Goal: Information Seeking & Learning: Learn about a topic

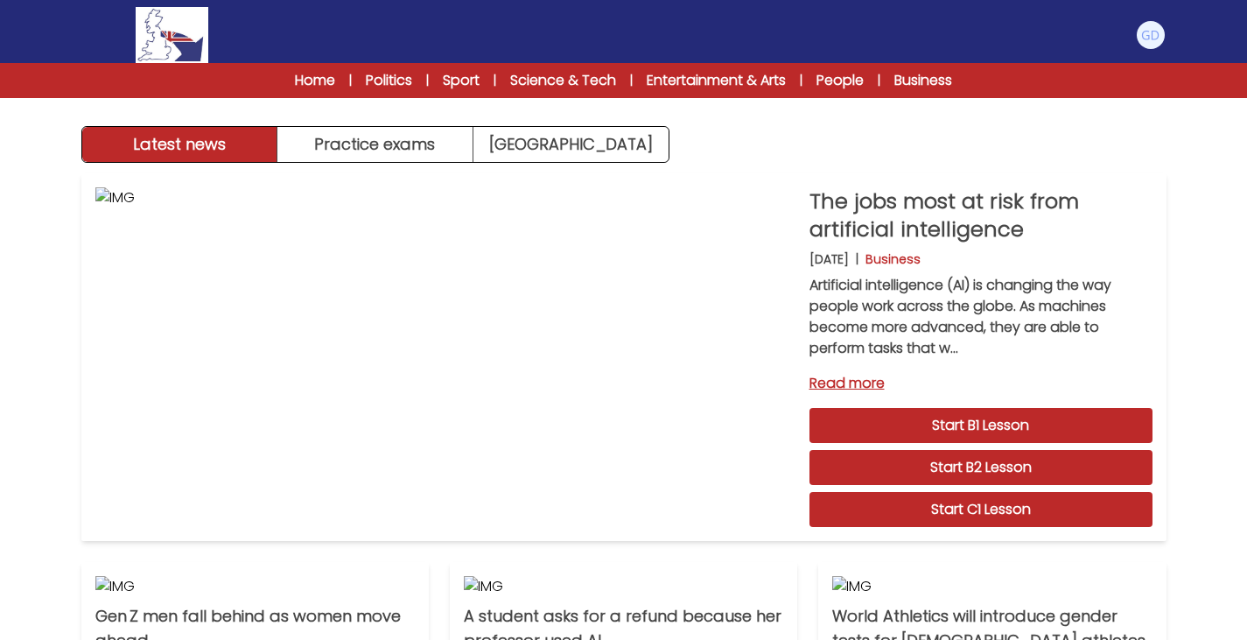
click at [473, 124] on div "Latest news Practice exams [GEOGRAPHIC_DATA]" at bounding box center [624, 81] width 1120 height 163
click at [494, 133] on link "[GEOGRAPHIC_DATA]" at bounding box center [570, 144] width 195 height 35
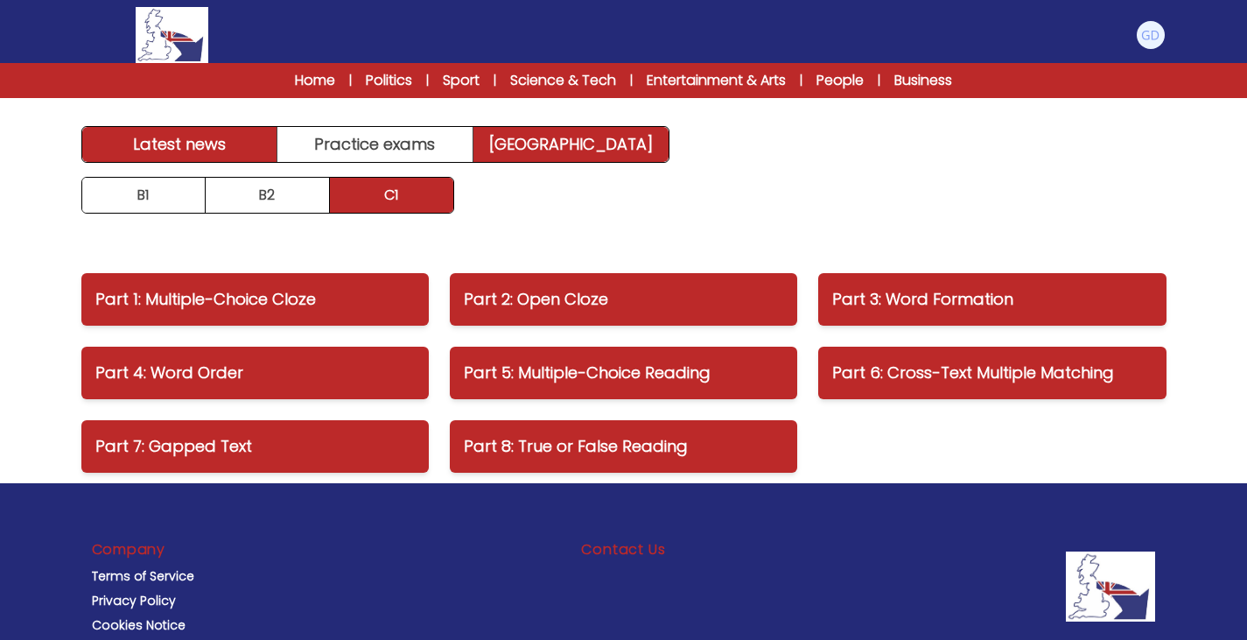
drag, startPoint x: 228, startPoint y: 149, endPoint x: 194, endPoint y: 154, distance: 33.7
click at [194, 154] on link "Latest news" at bounding box center [180, 144] width 196 height 35
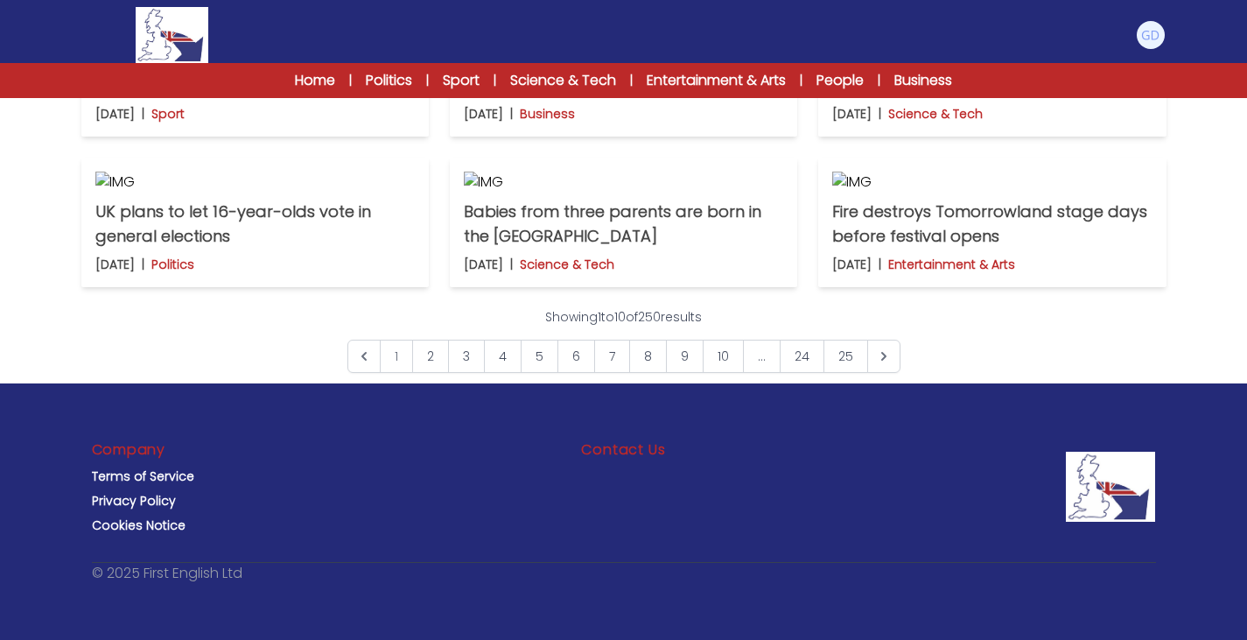
scroll to position [1316, 0]
click at [439, 373] on link "2" at bounding box center [430, 356] width 37 height 33
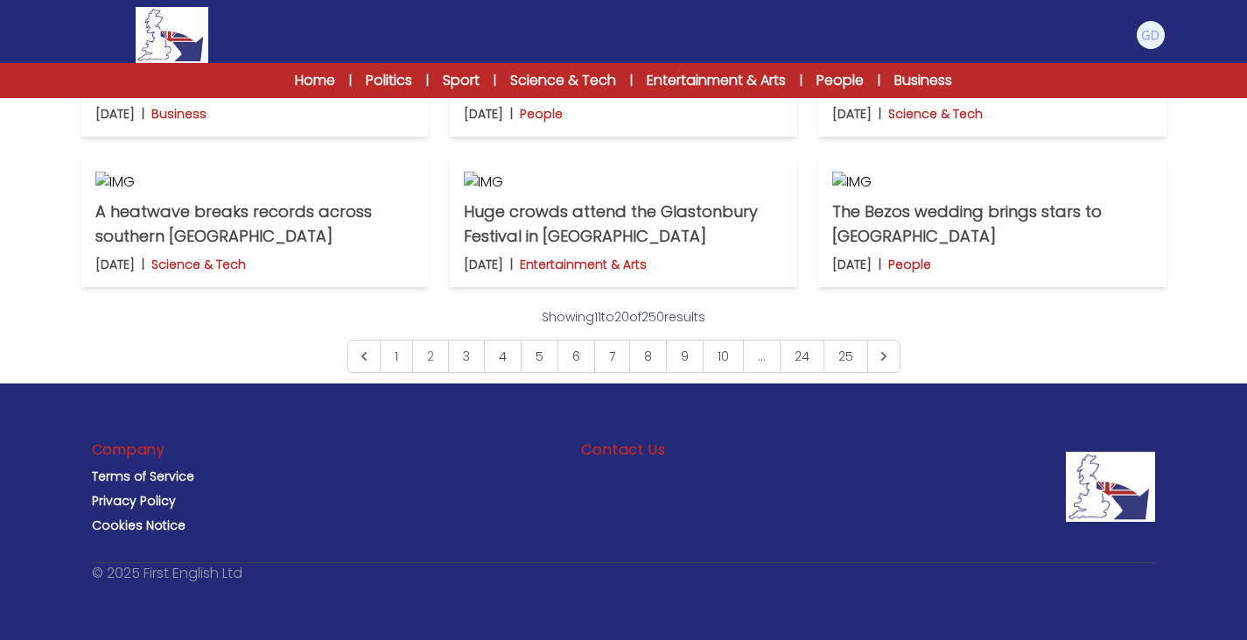
scroll to position [1219, 0]
click at [474, 373] on link "3" at bounding box center [466, 356] width 37 height 33
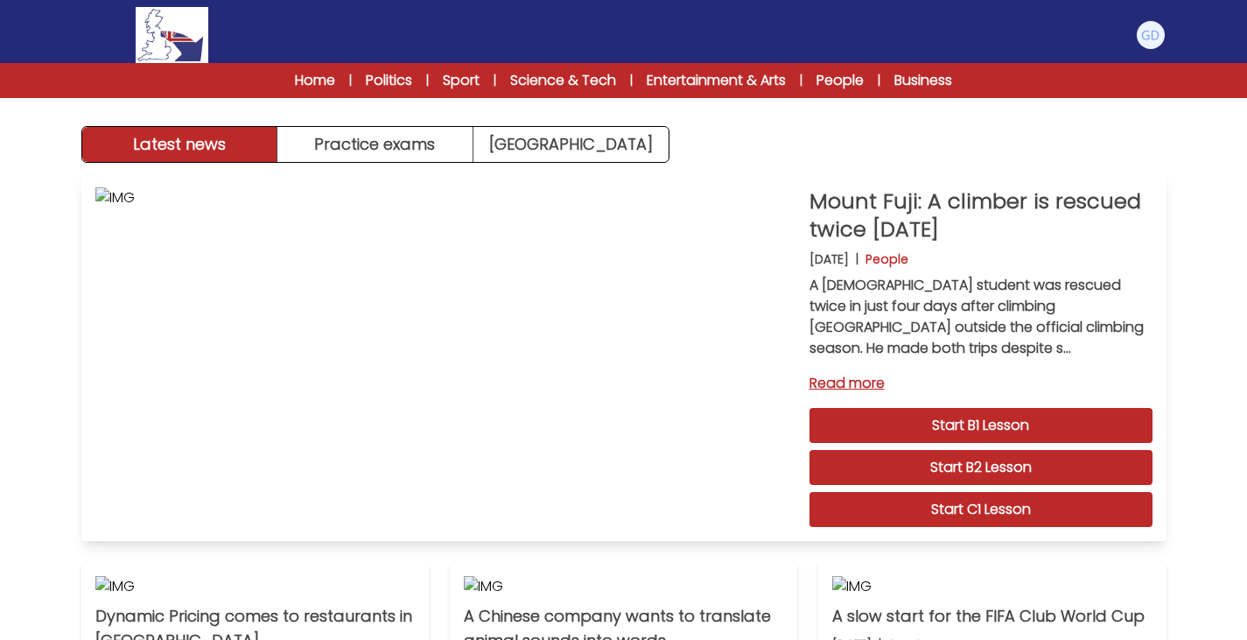
click at [997, 506] on link "Start C1 Lesson" at bounding box center [981, 509] width 343 height 35
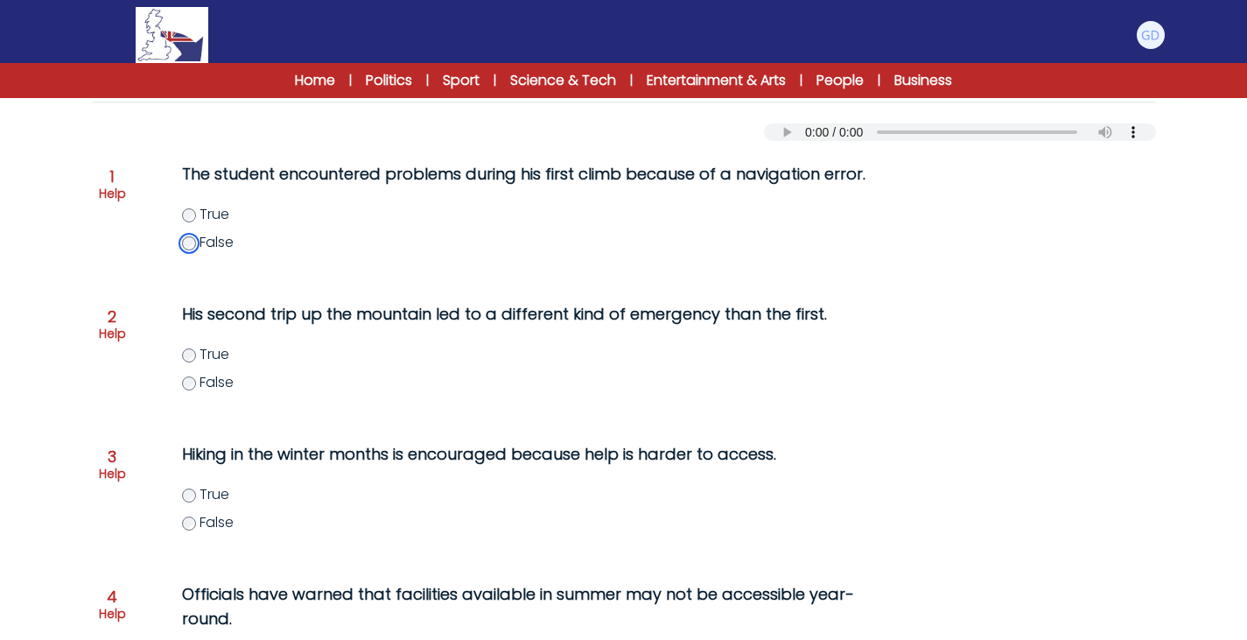
scroll to position [214, 0]
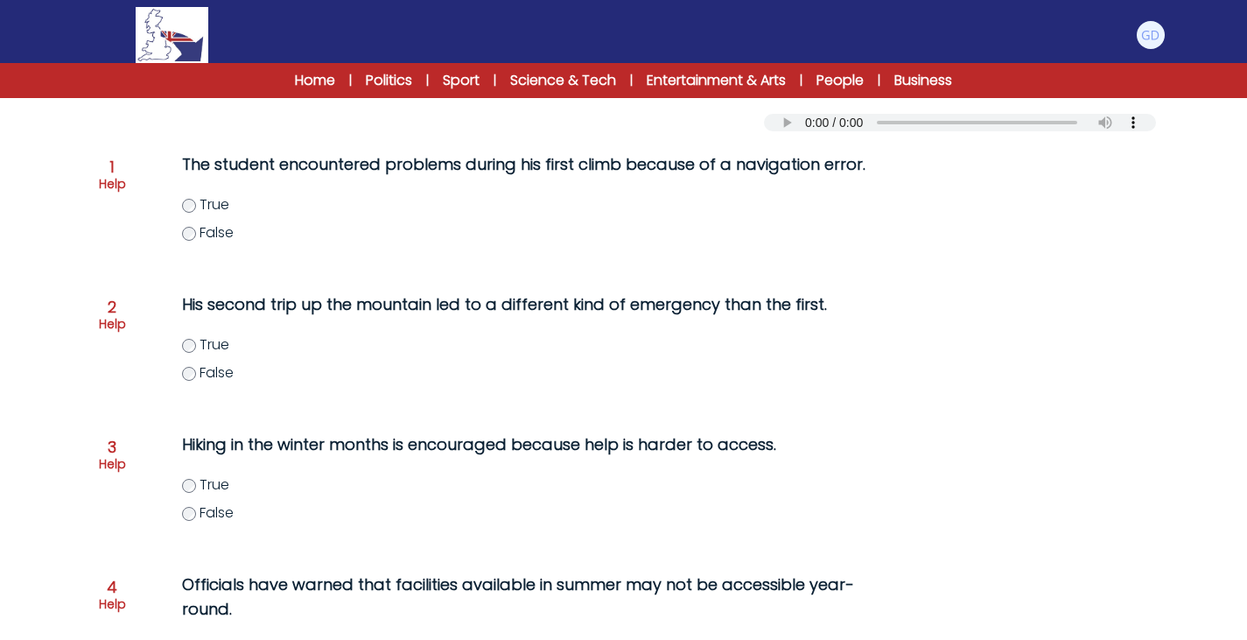
click at [292, 314] on p "His second trip up the mountain led to a different kind of emergency than the f…" at bounding box center [536, 304] width 708 height 25
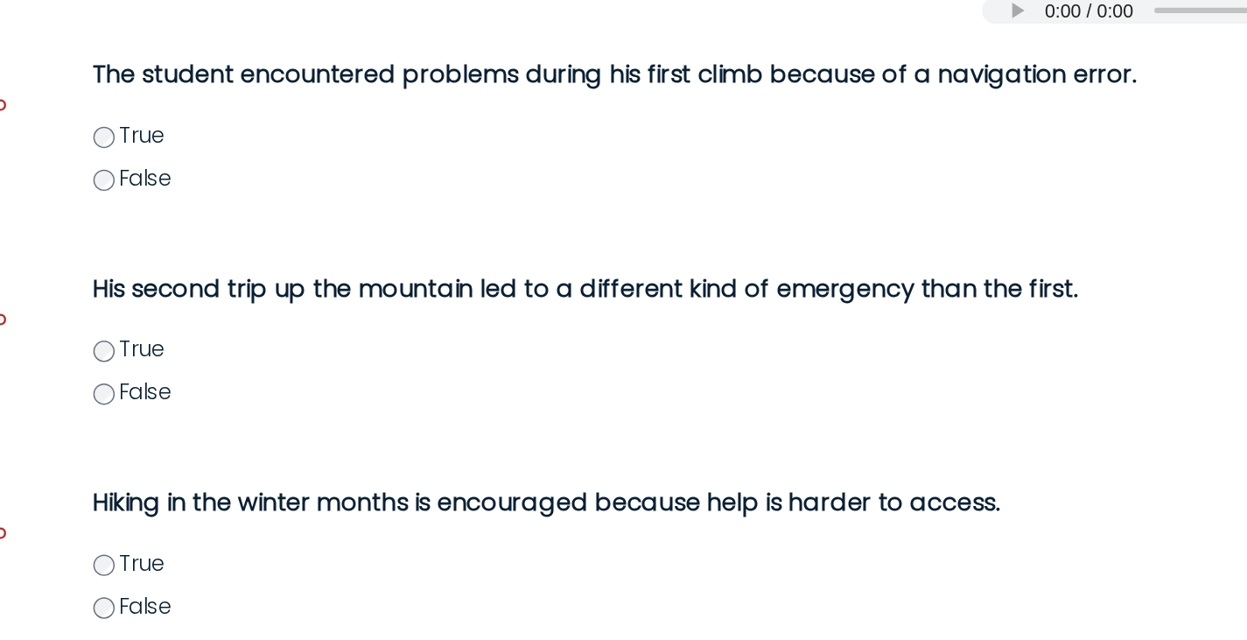
click at [182, 348] on label "True" at bounding box center [553, 344] width 743 height 21
click at [321, 307] on p "His second trip up the mountain led to a different kind of emergency than the f…" at bounding box center [536, 304] width 708 height 25
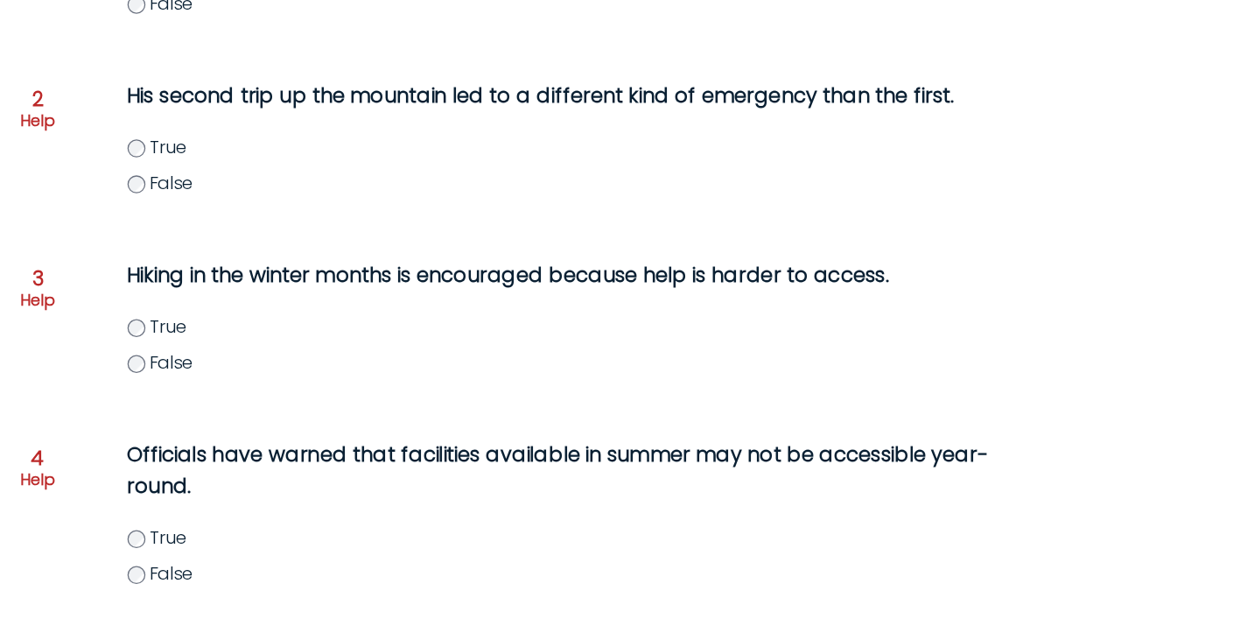
scroll to position [306, 0]
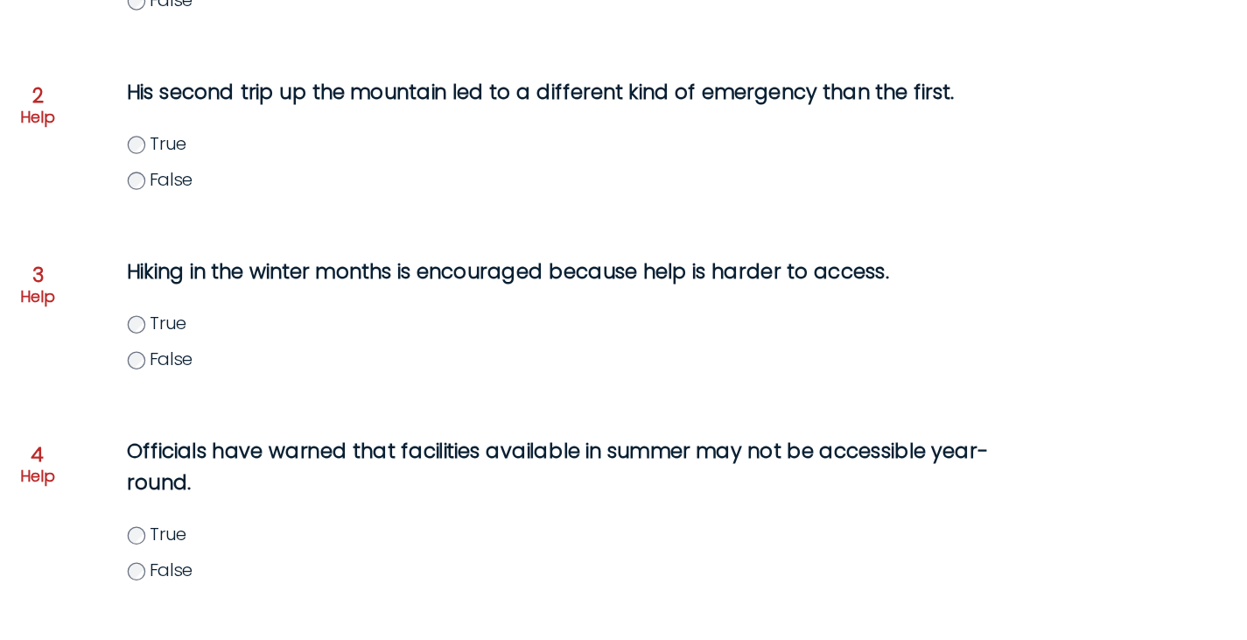
click at [199, 419] on label "False" at bounding box center [553, 420] width 743 height 21
click at [304, 349] on p "Hiking in the winter months is encouraged because help is harder to access." at bounding box center [536, 352] width 708 height 25
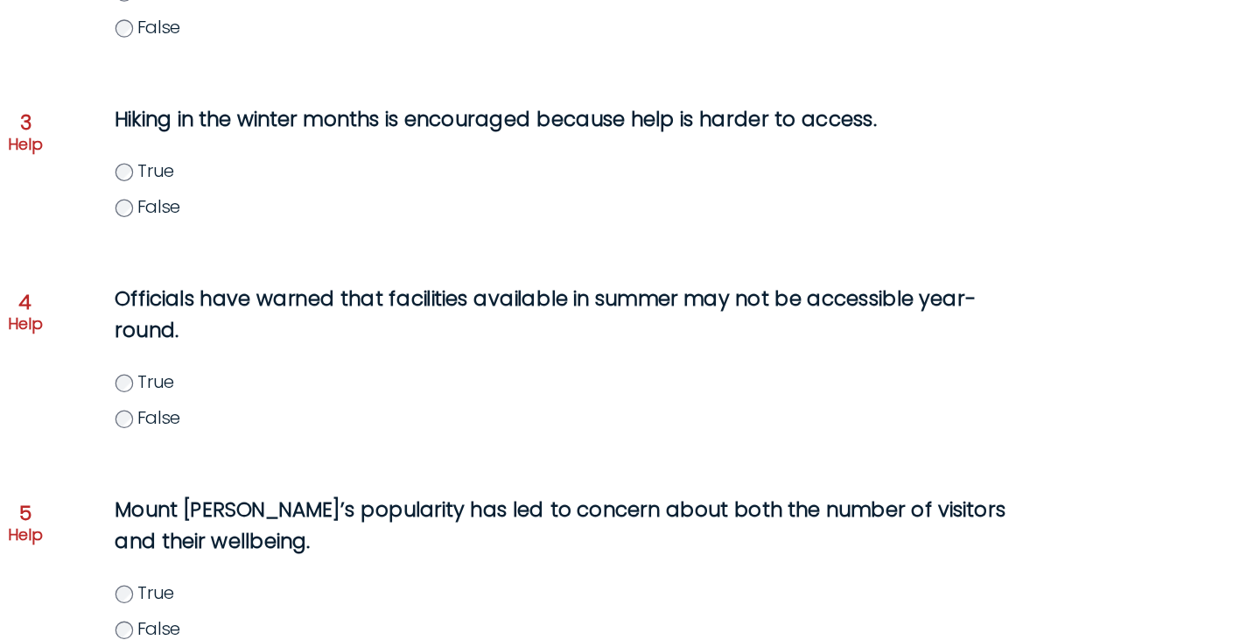
scroll to position [434, 0]
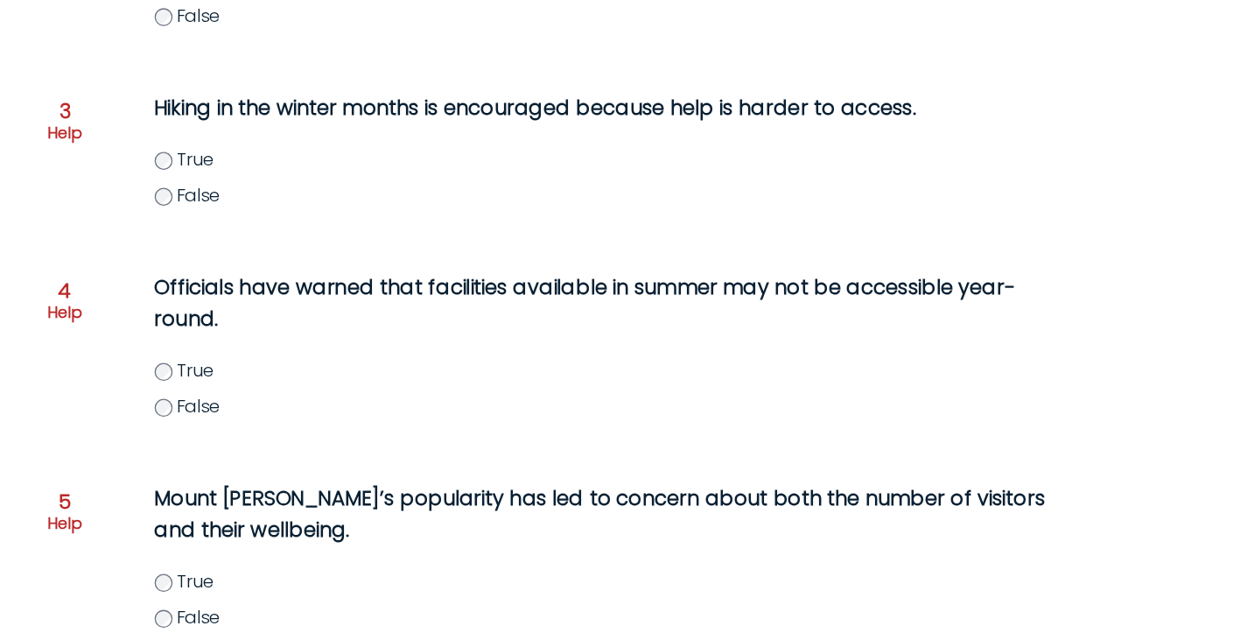
click at [196, 431] on label "True" at bounding box center [553, 429] width 743 height 21
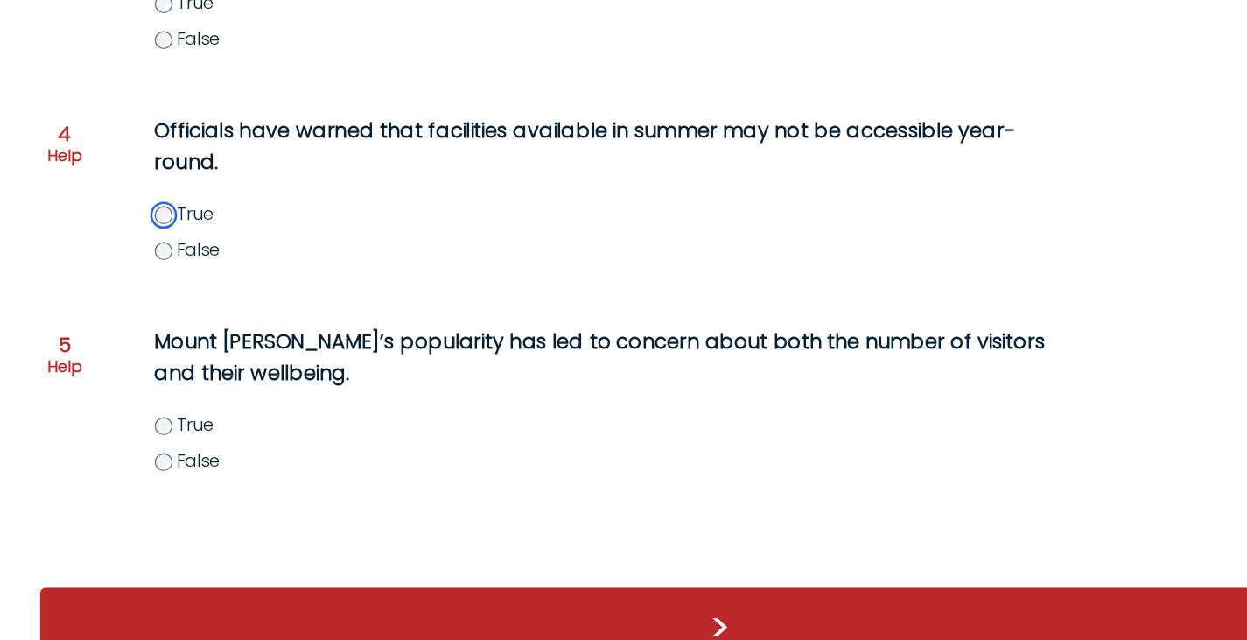
scroll to position [558, 0]
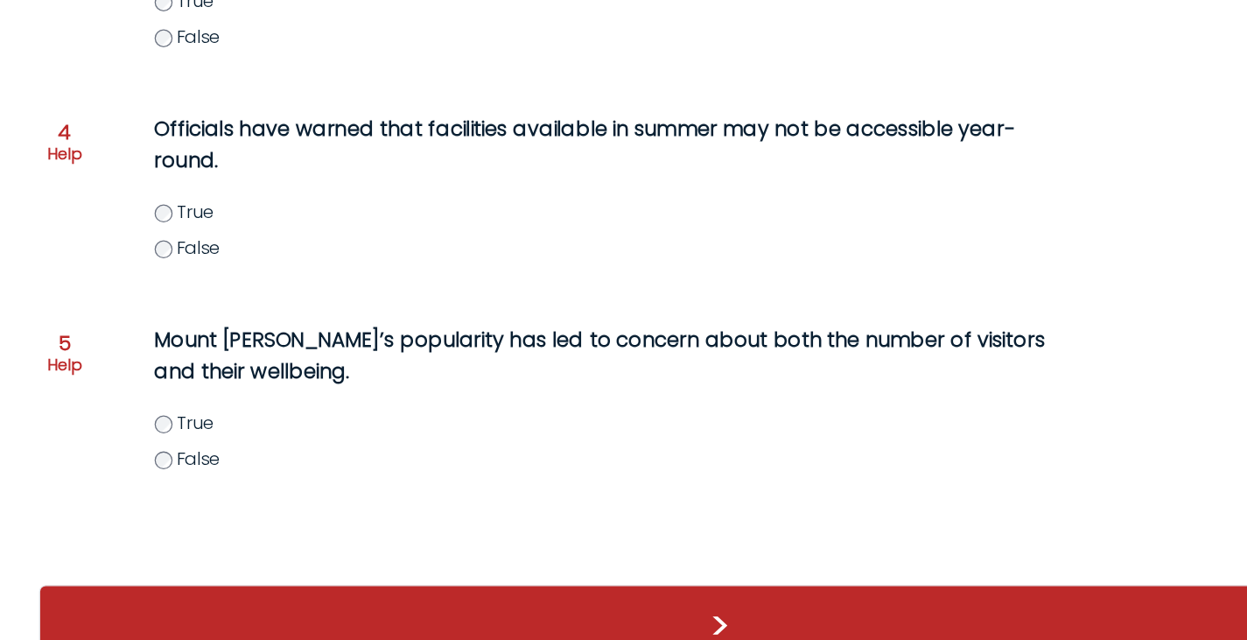
click at [344, 393] on div "Mount Fuji’s popularity has led to concern about both the number of visitors an…" at bounding box center [518, 462] width 743 height 151
click at [343, 387] on div "Mount Fuji’s popularity has led to concern about both the number of visitors an…" at bounding box center [518, 462] width 743 height 151
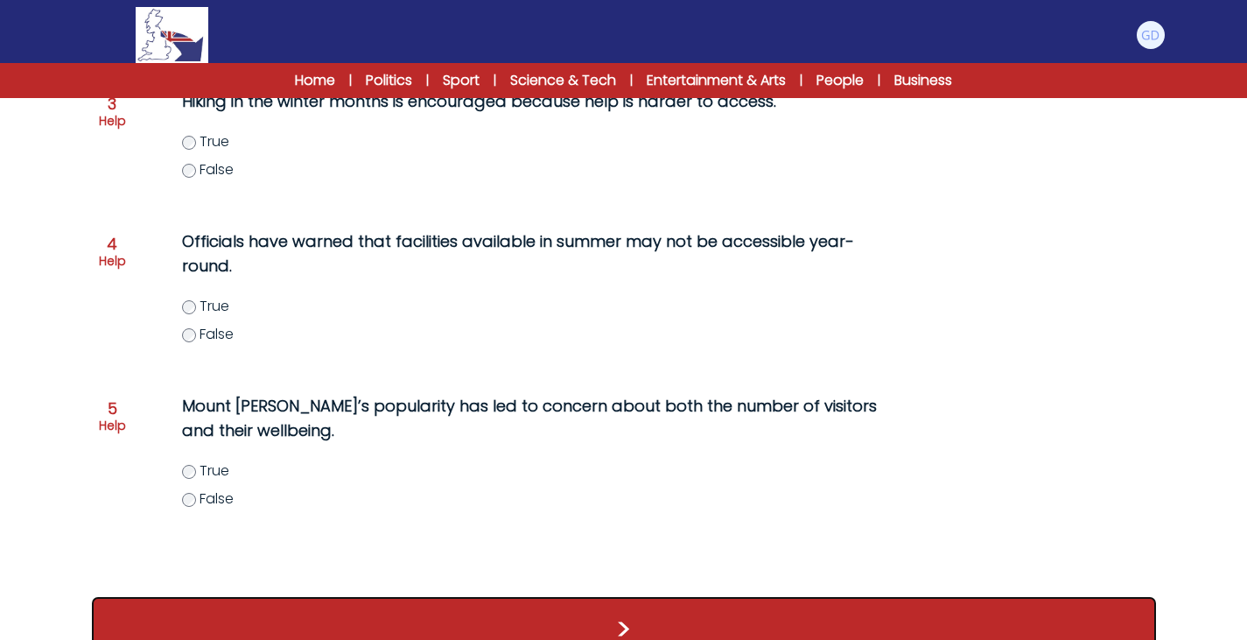
click at [307, 601] on button ">" at bounding box center [624, 629] width 1064 height 65
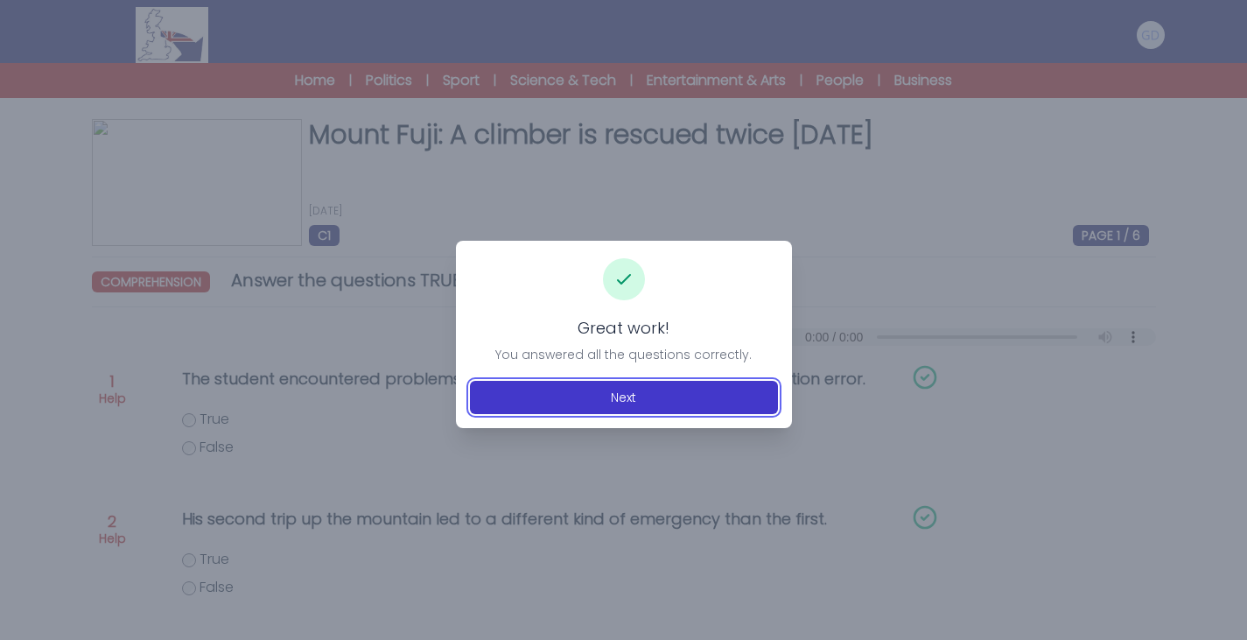
click at [572, 396] on button "Next" at bounding box center [624, 397] width 308 height 33
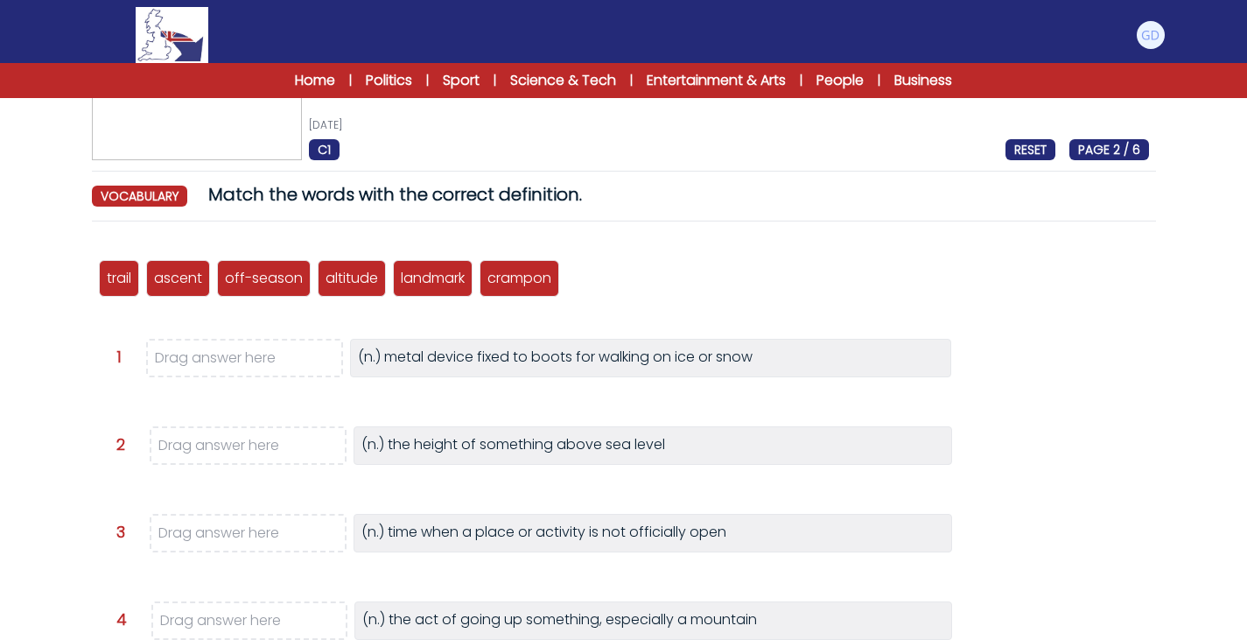
scroll to position [87, 0]
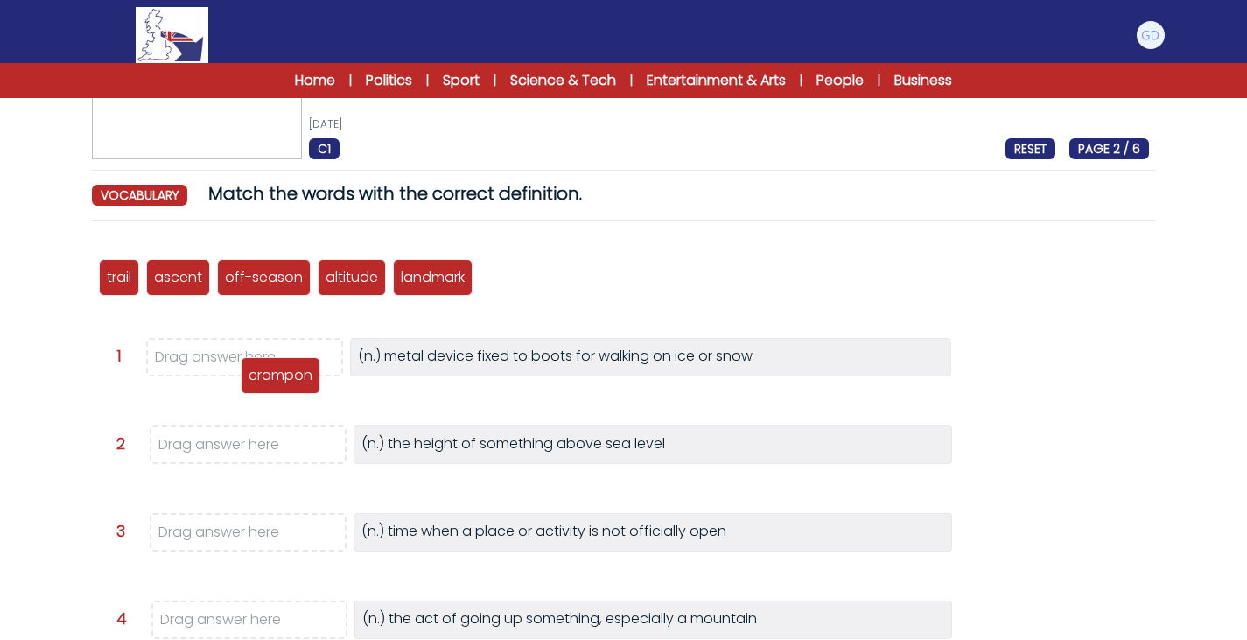
drag, startPoint x: 495, startPoint y: 298, endPoint x: 297, endPoint y: 375, distance: 213.1
click at [297, 375] on p "crampon" at bounding box center [281, 375] width 64 height 21
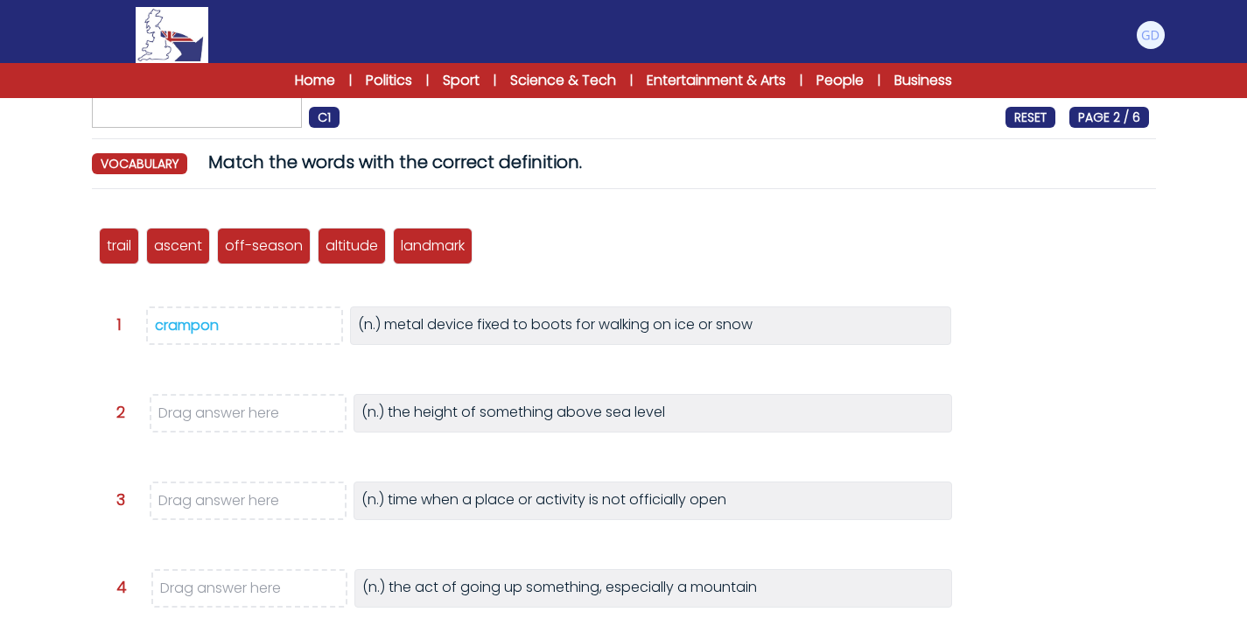
scroll to position [119, 0]
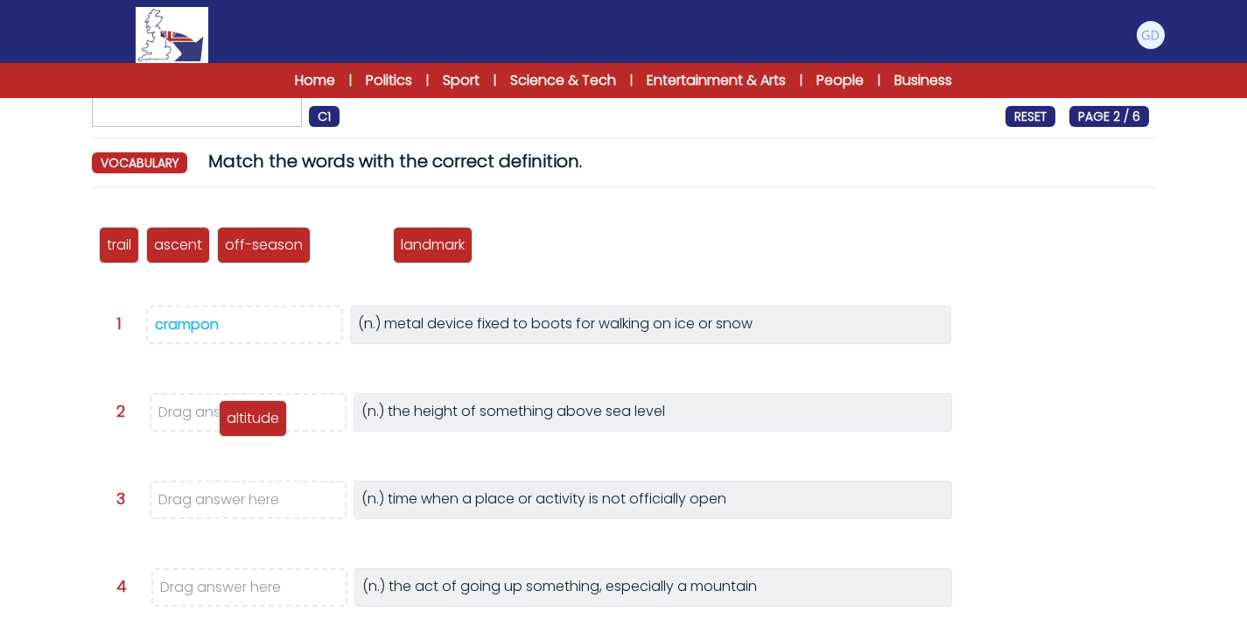
drag, startPoint x: 347, startPoint y: 249, endPoint x: 248, endPoint y: 423, distance: 199.5
click at [248, 423] on p "altitude" at bounding box center [253, 418] width 53 height 21
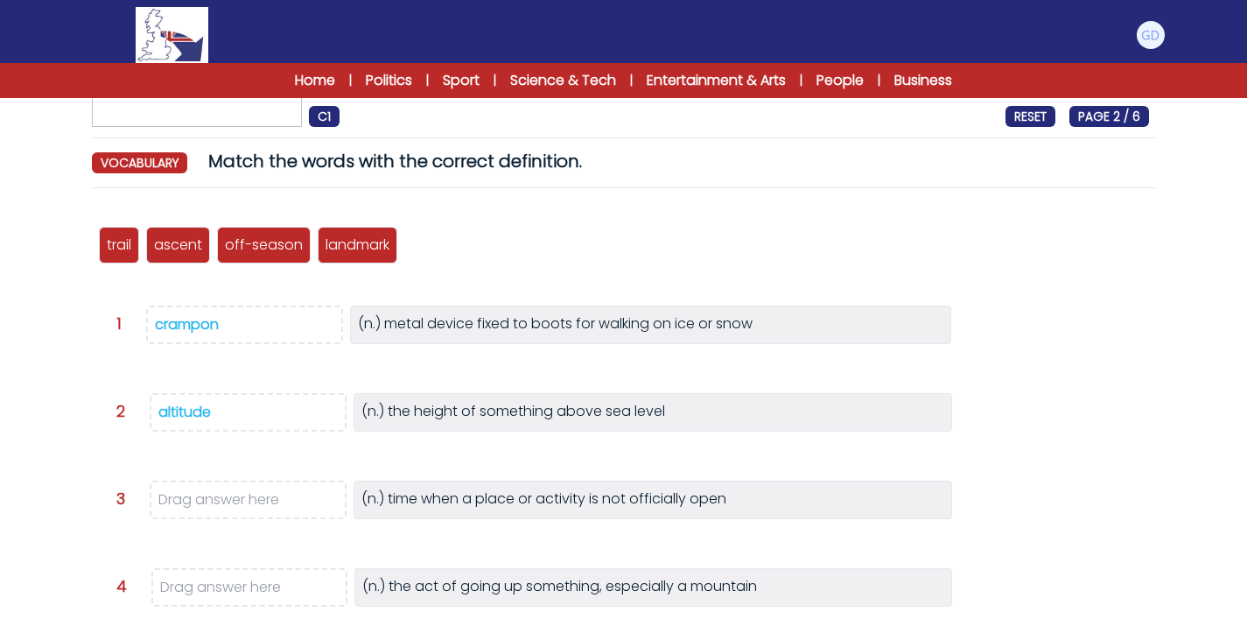
scroll to position [136, 0]
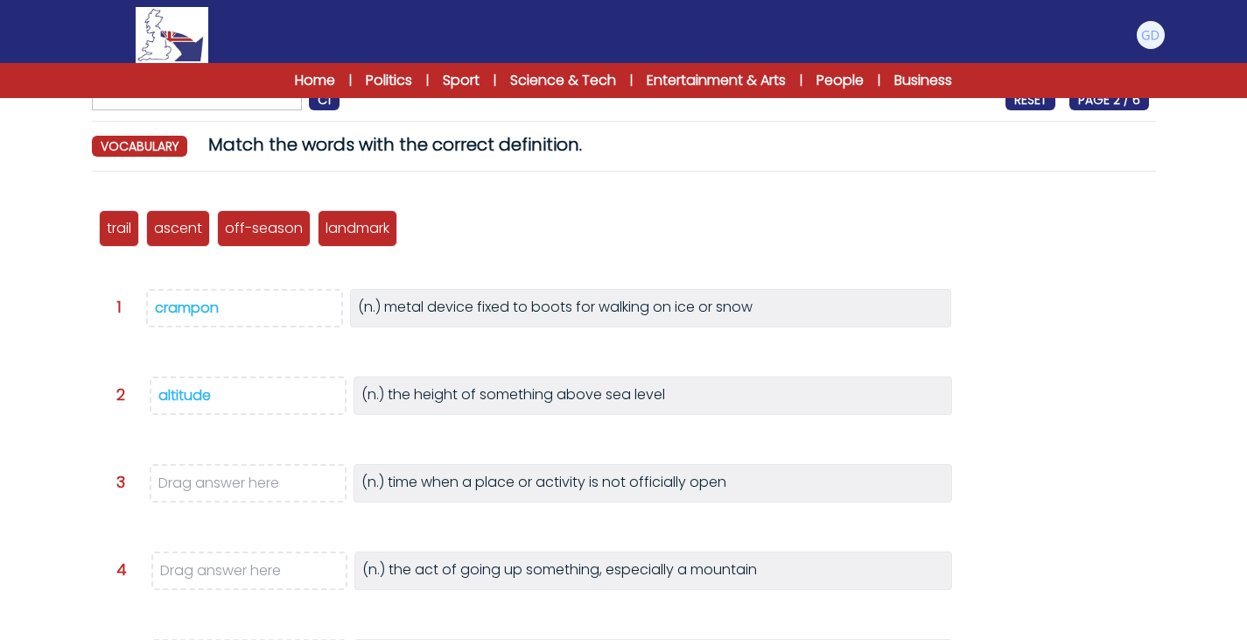
click at [277, 247] on div "off-season" at bounding box center [264, 228] width 94 height 37
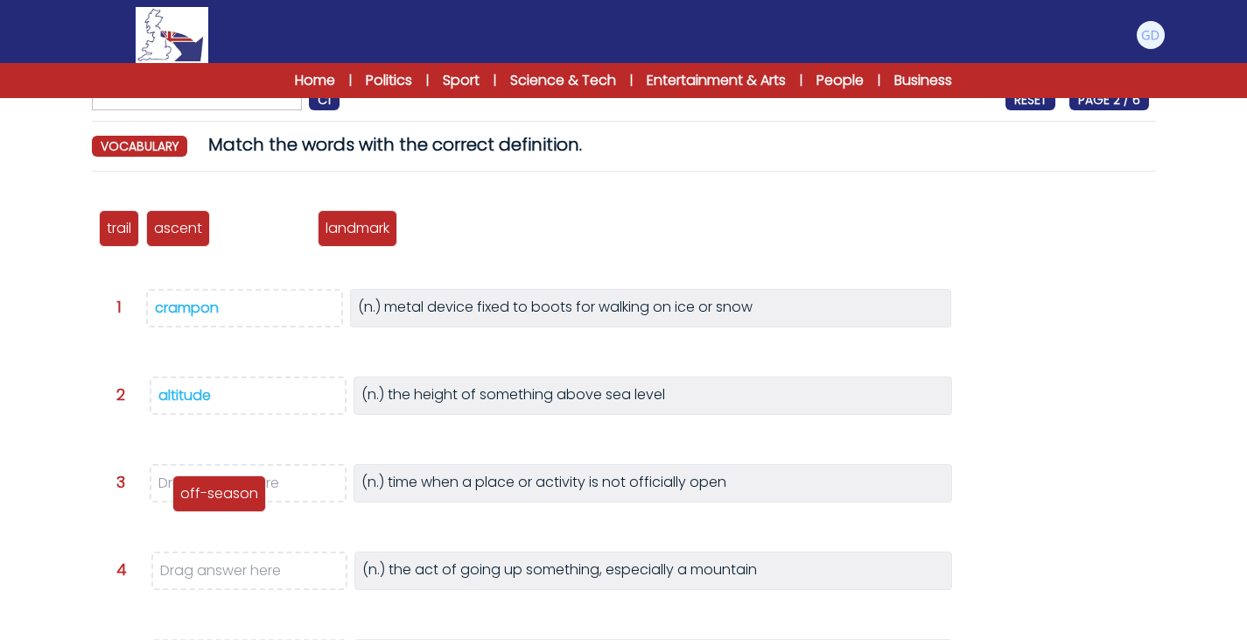
drag, startPoint x: 257, startPoint y: 233, endPoint x: 212, endPoint y: 494, distance: 265.6
click at [212, 494] on p "off-season" at bounding box center [219, 493] width 78 height 21
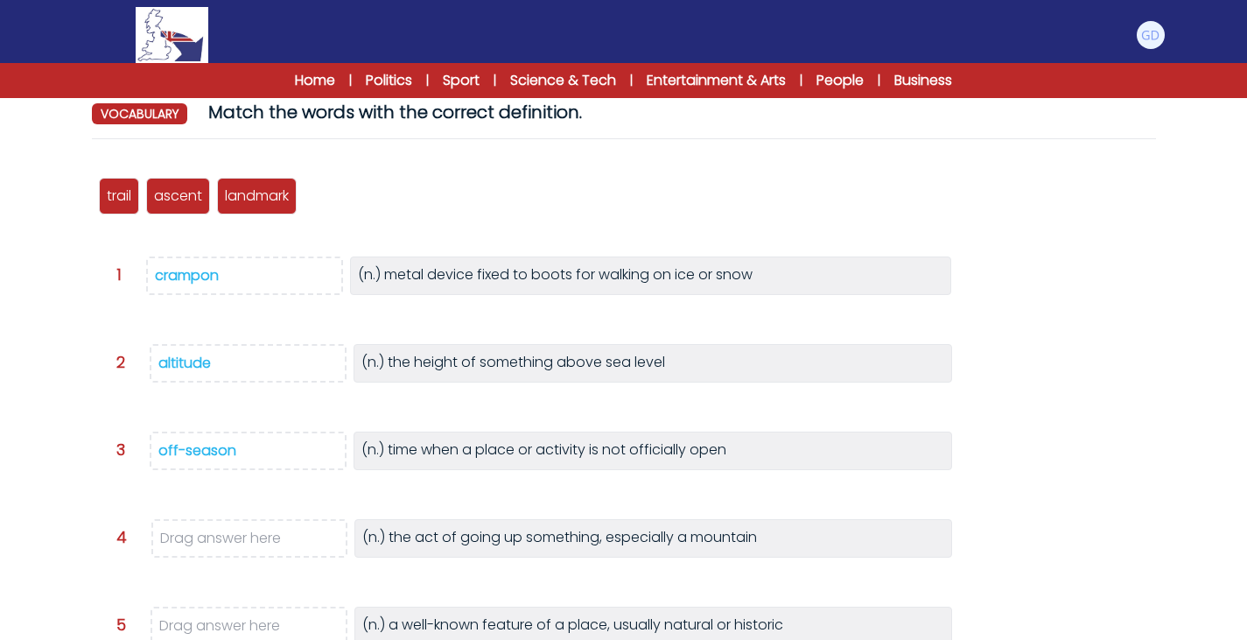
scroll to position [169, 0]
drag, startPoint x: 191, startPoint y: 200, endPoint x: 200, endPoint y: 539, distance: 338.8
click at [200, 539] on p "ascent" at bounding box center [188, 534] width 48 height 21
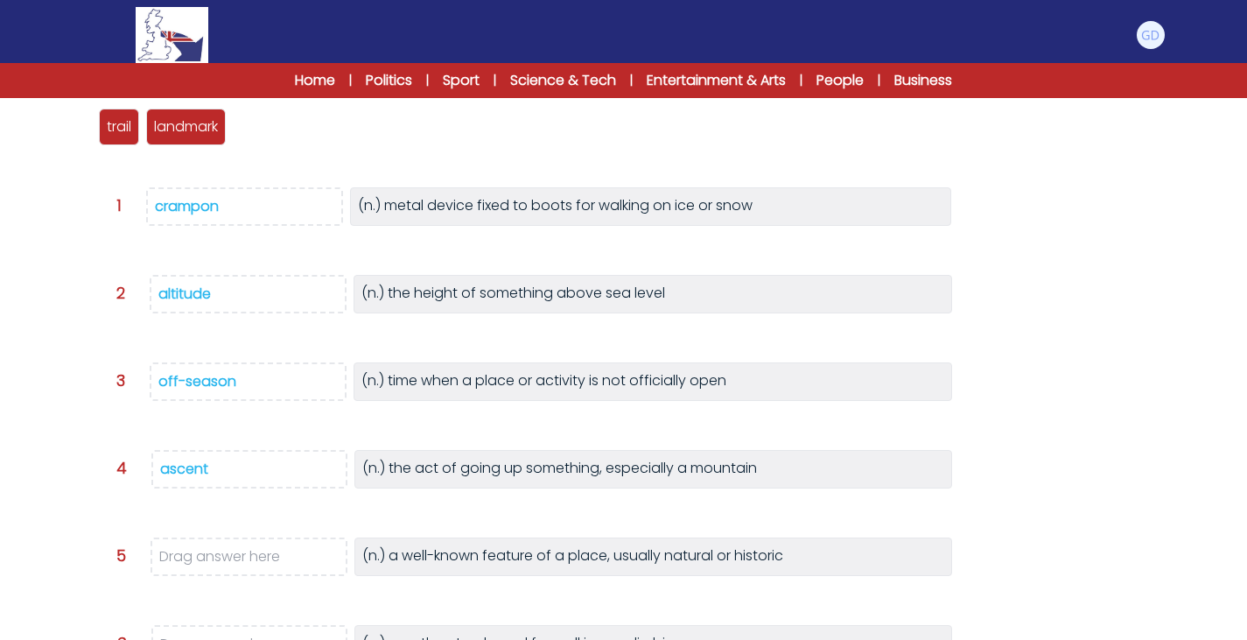
scroll to position [236, 0]
drag, startPoint x: 186, startPoint y: 135, endPoint x: 209, endPoint y: 570, distance: 435.6
click at [209, 564] on p "landmark" at bounding box center [211, 553] width 64 height 21
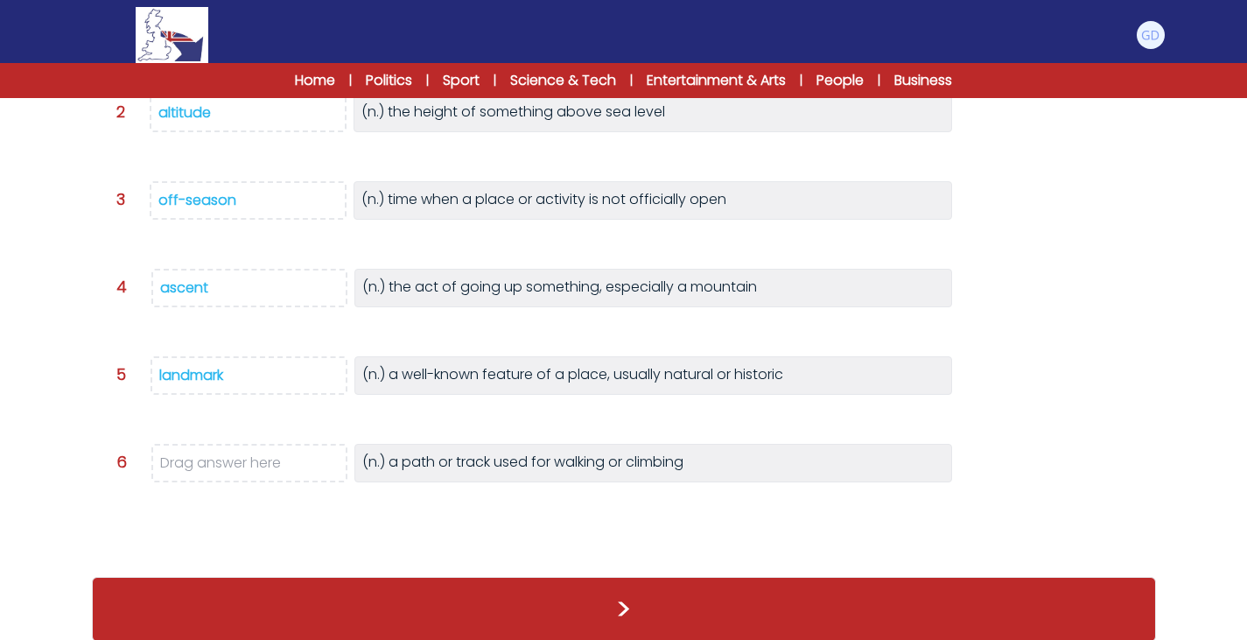
click at [450, 466] on p "(n.) a path or track used for walking or climbing" at bounding box center [522, 463] width 321 height 23
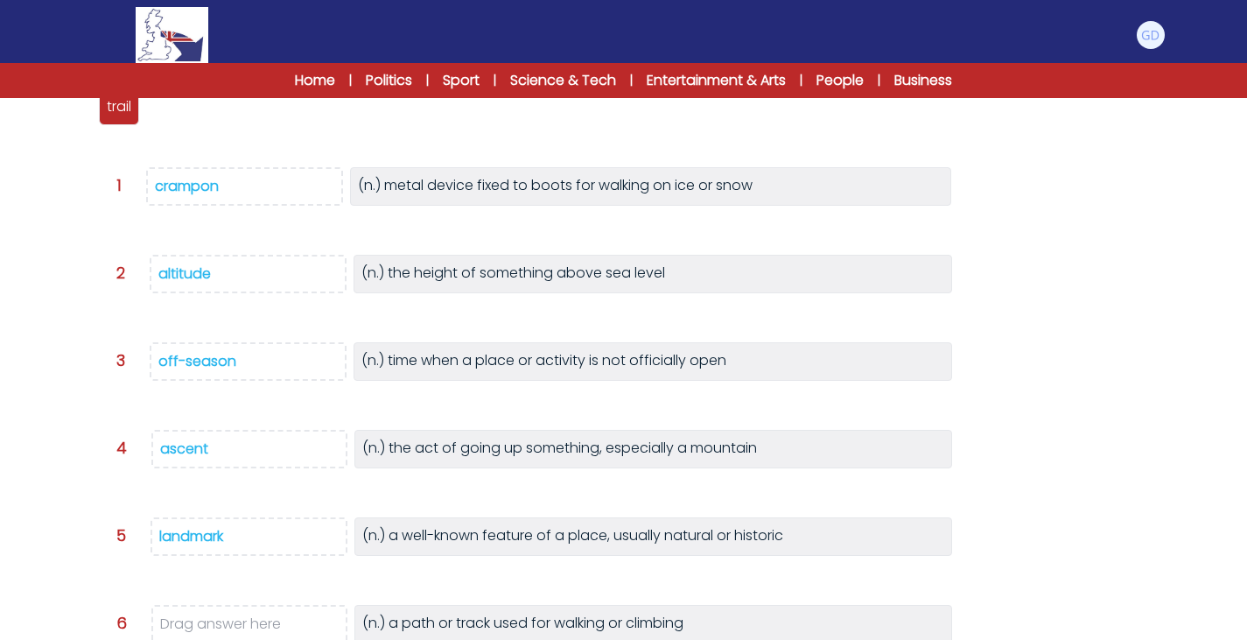
scroll to position [256, 0]
drag, startPoint x: 117, startPoint y: 116, endPoint x: 220, endPoint y: 628, distance: 521.3
click at [220, 628] on p "trail" at bounding box center [221, 618] width 25 height 21
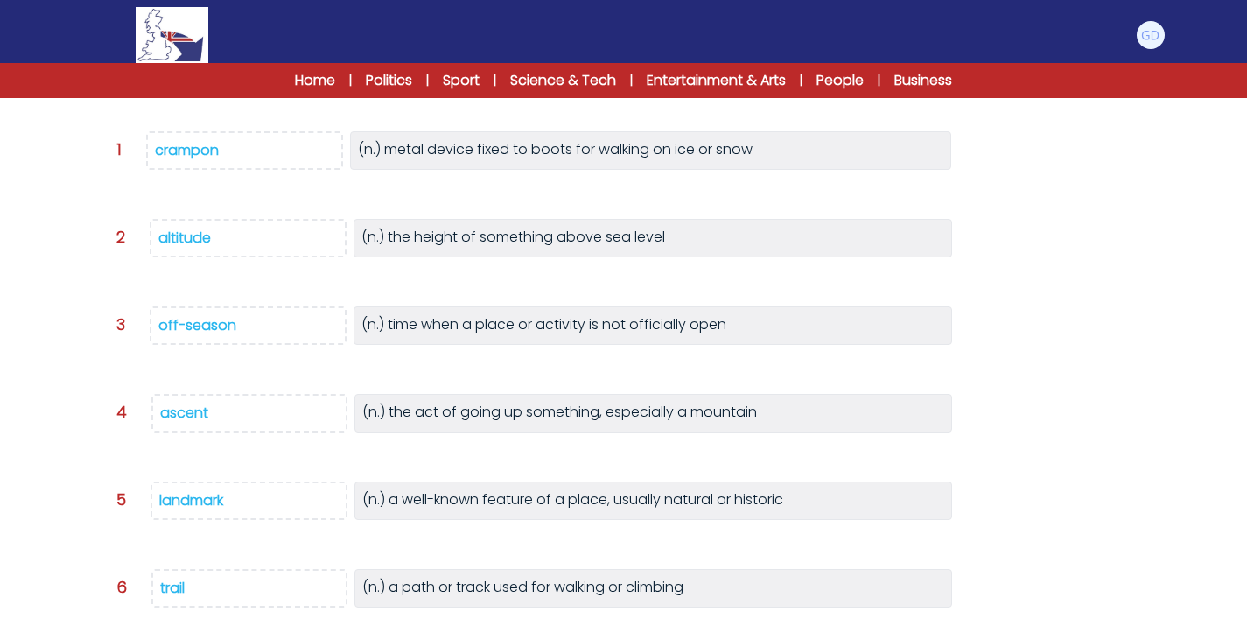
scroll to position [414, 0]
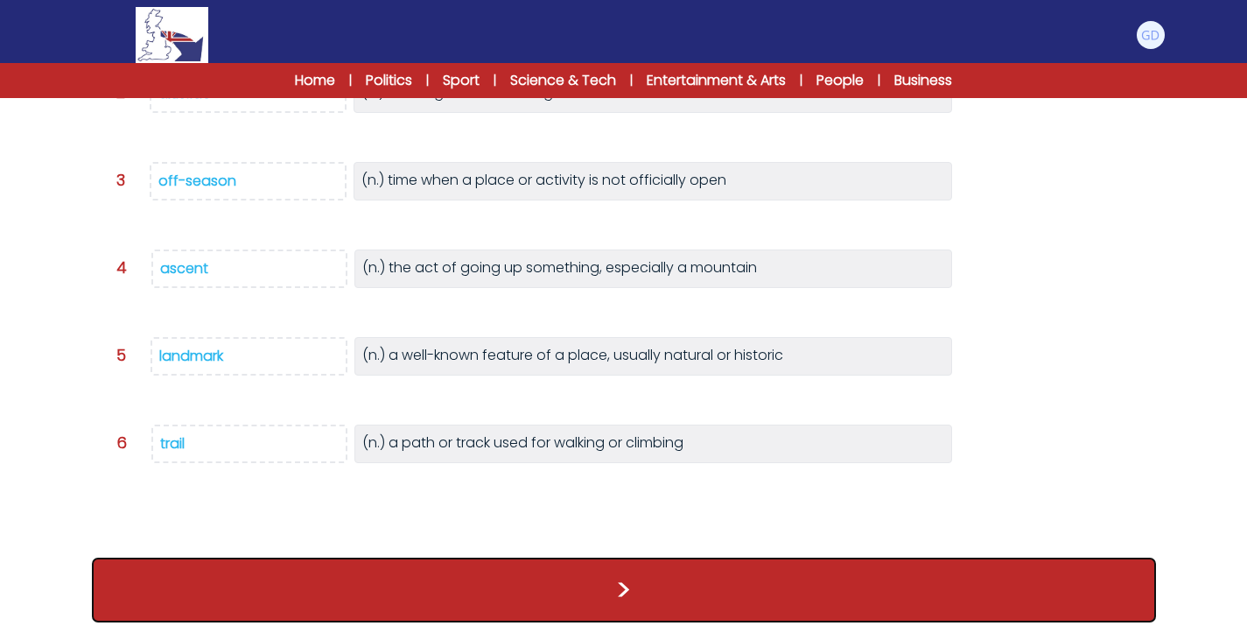
click at [522, 588] on button ">" at bounding box center [624, 590] width 1064 height 65
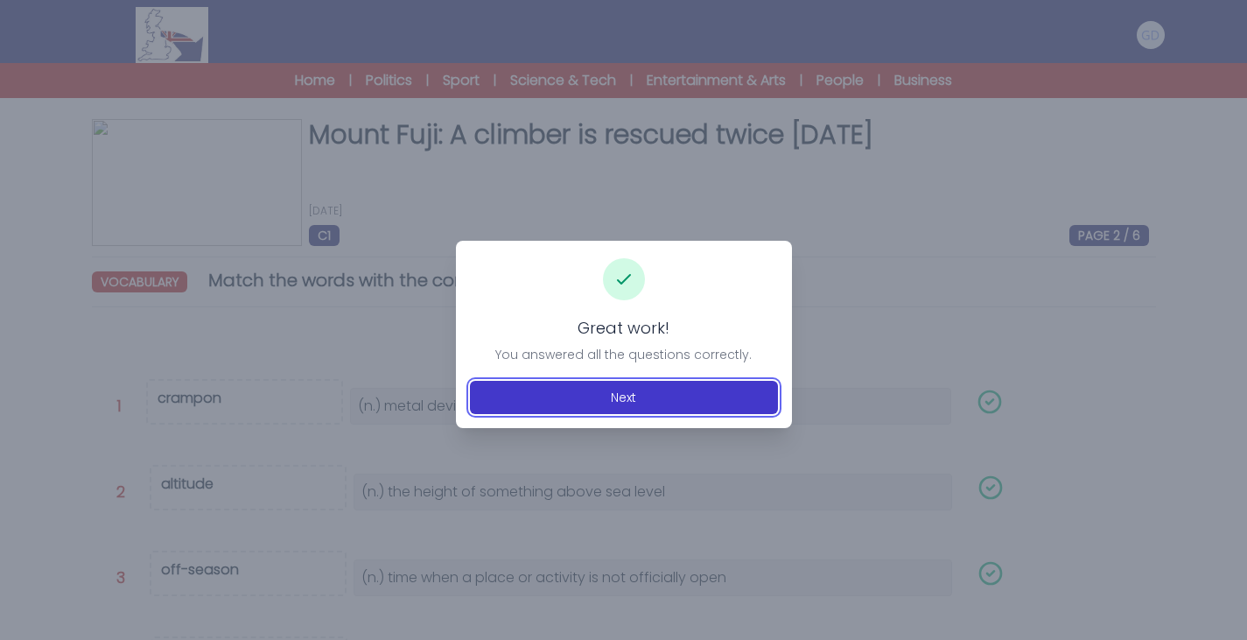
click at [614, 387] on button "Next" at bounding box center [624, 397] width 308 height 33
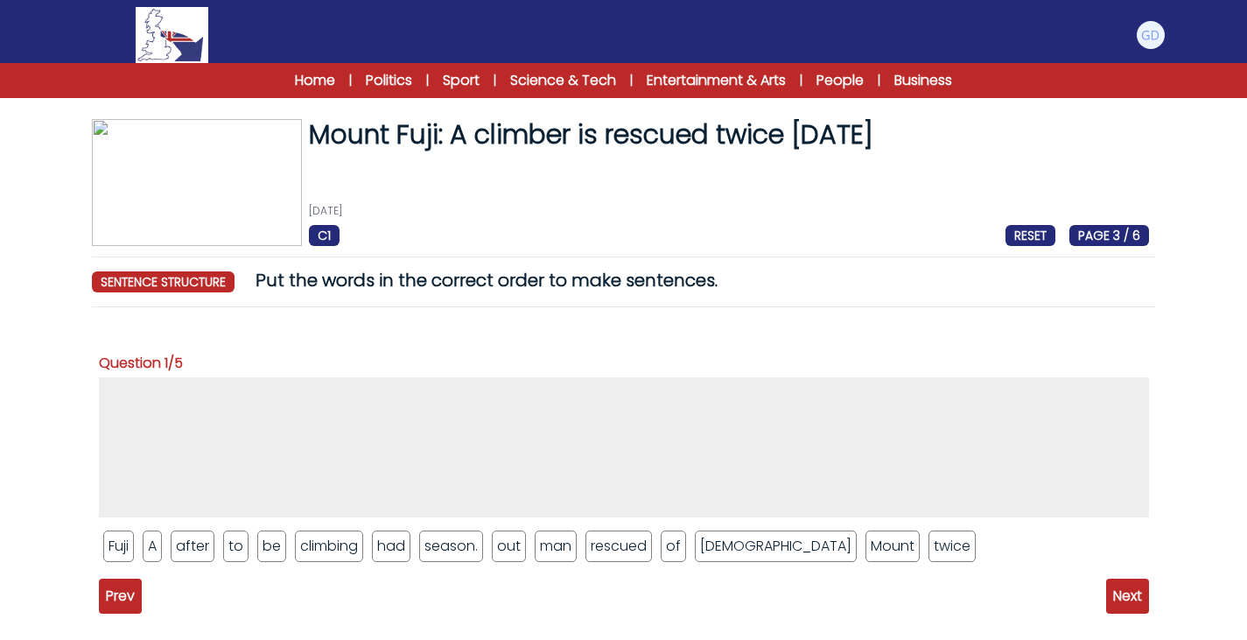
scroll to position [116, 0]
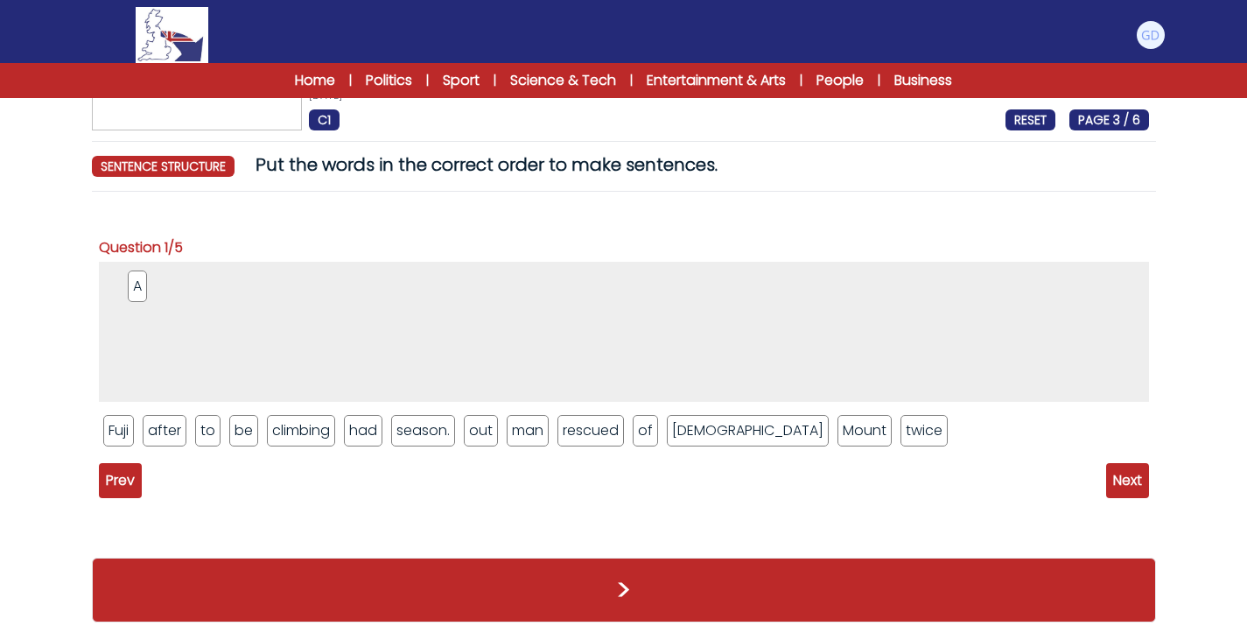
drag, startPoint x: 158, startPoint y: 444, endPoint x: 141, endPoint y: 301, distance: 143.6
drag, startPoint x: 642, startPoint y: 416, endPoint x: 305, endPoint y: 334, distance: 346.6
drag, startPoint x: 537, startPoint y: 443, endPoint x: 399, endPoint y: 305, distance: 194.3
drag, startPoint x: 373, startPoint y: 431, endPoint x: 386, endPoint y: 310, distance: 122.4
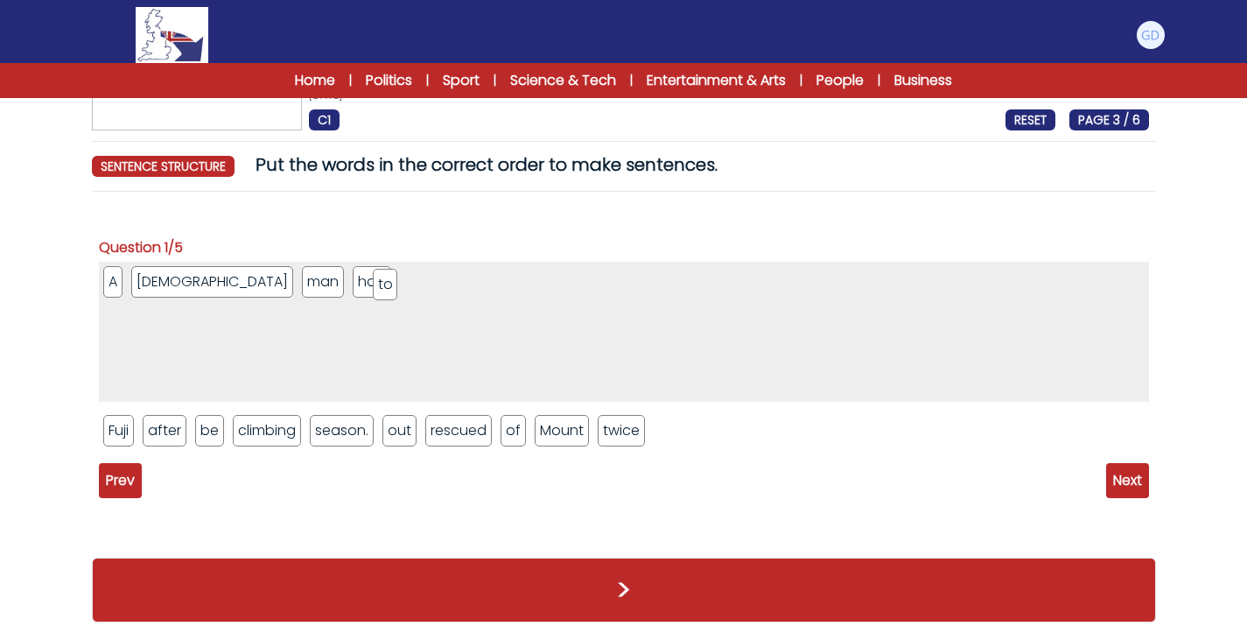
drag, startPoint x: 212, startPoint y: 434, endPoint x: 392, endPoint y: 285, distance: 233.8
drag, startPoint x: 214, startPoint y: 441, endPoint x: 411, endPoint y: 291, distance: 248.6
drag, startPoint x: 427, startPoint y: 437, endPoint x: 487, endPoint y: 283, distance: 165.5
click at [511, 415] on li "twice" at bounding box center [508, 431] width 47 height 32
drag, startPoint x: 513, startPoint y: 430, endPoint x: 504, endPoint y: 282, distance: 148.2
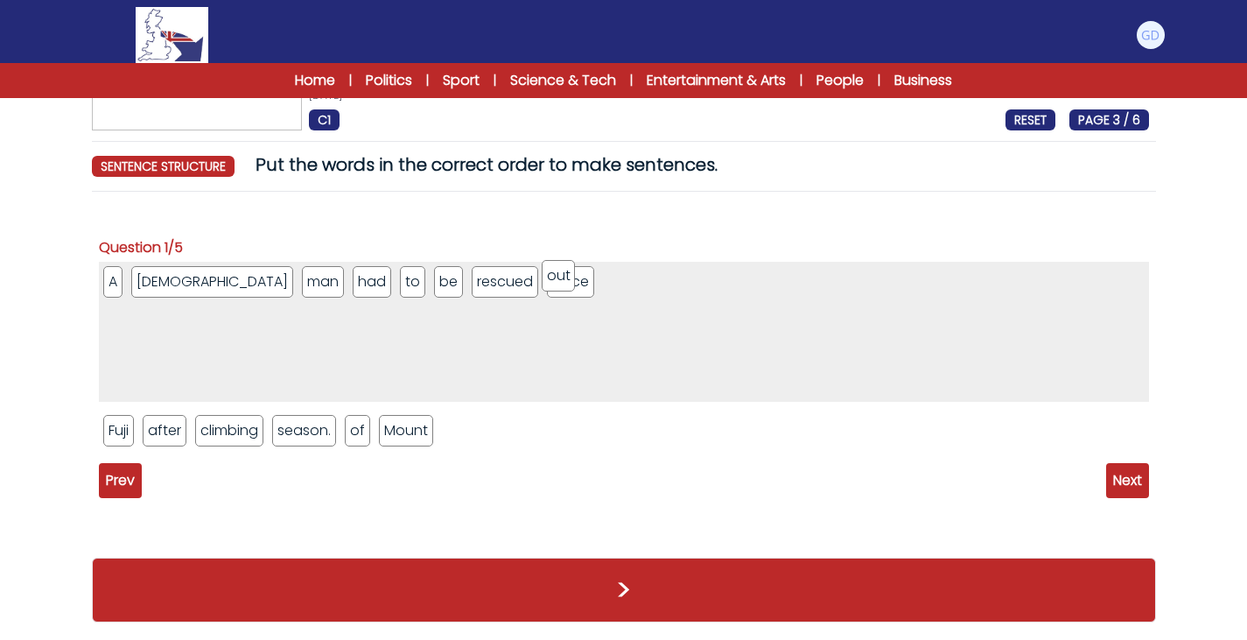
drag, startPoint x: 367, startPoint y: 430, endPoint x: 559, endPoint y: 278, distance: 244.9
drag, startPoint x: 367, startPoint y: 433, endPoint x: 637, endPoint y: 298, distance: 302.2
drag, startPoint x: 558, startPoint y: 285, endPoint x: 522, endPoint y: 454, distance: 172.7
drag, startPoint x: 547, startPoint y: 294, endPoint x: 515, endPoint y: 440, distance: 149.7
drag, startPoint x: 154, startPoint y: 435, endPoint x: 549, endPoint y: 274, distance: 426.3
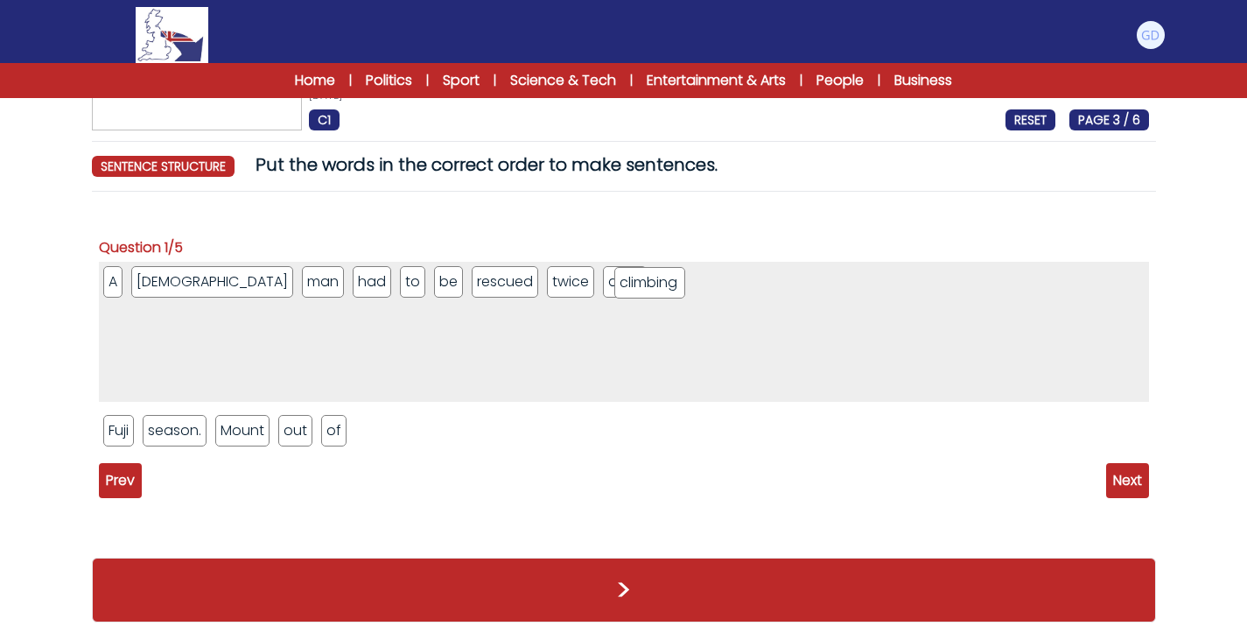
drag, startPoint x: 193, startPoint y: 438, endPoint x: 663, endPoint y: 293, distance: 491.9
drag, startPoint x: 246, startPoint y: 438, endPoint x: 734, endPoint y: 304, distance: 506.6
drag, startPoint x: 116, startPoint y: 431, endPoint x: 779, endPoint y: 293, distance: 676.6
drag, startPoint x: 186, startPoint y: 431, endPoint x: 840, endPoint y: 286, distance: 670.6
drag, startPoint x: 185, startPoint y: 438, endPoint x: 860, endPoint y: 290, distance: 691.8
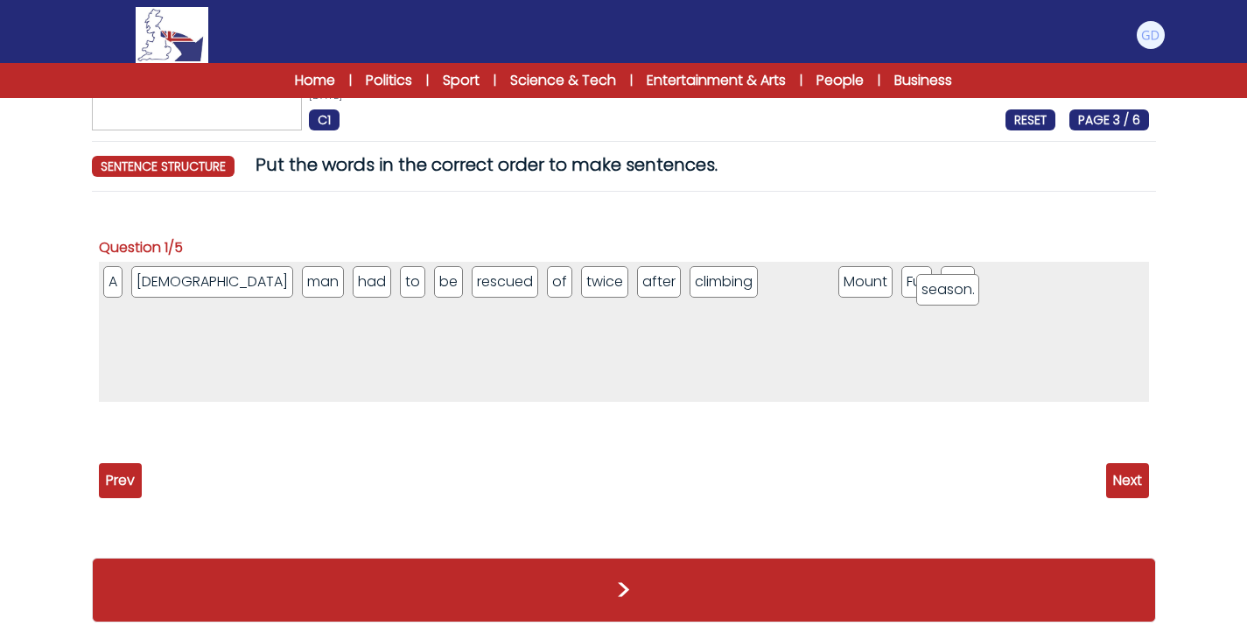
drag, startPoint x: 131, startPoint y: 431, endPoint x: 954, endPoint y: 286, distance: 835.4
drag, startPoint x: 718, startPoint y: 290, endPoint x: 954, endPoint y: 298, distance: 236.5
drag, startPoint x: 494, startPoint y: 289, endPoint x: 878, endPoint y: 294, distance: 384.3
drag, startPoint x: 710, startPoint y: 284, endPoint x: 925, endPoint y: 285, distance: 215.3
drag, startPoint x: 785, startPoint y: 291, endPoint x: 827, endPoint y: 298, distance: 42.6
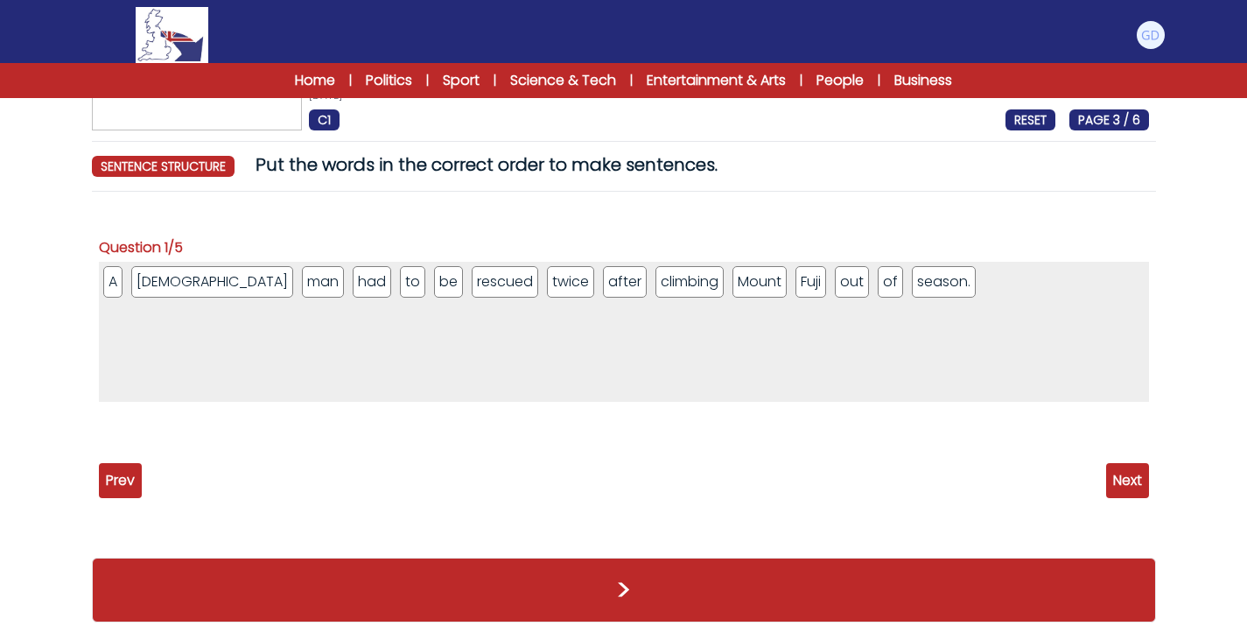
click at [1127, 477] on span "Next" at bounding box center [1127, 480] width 43 height 35
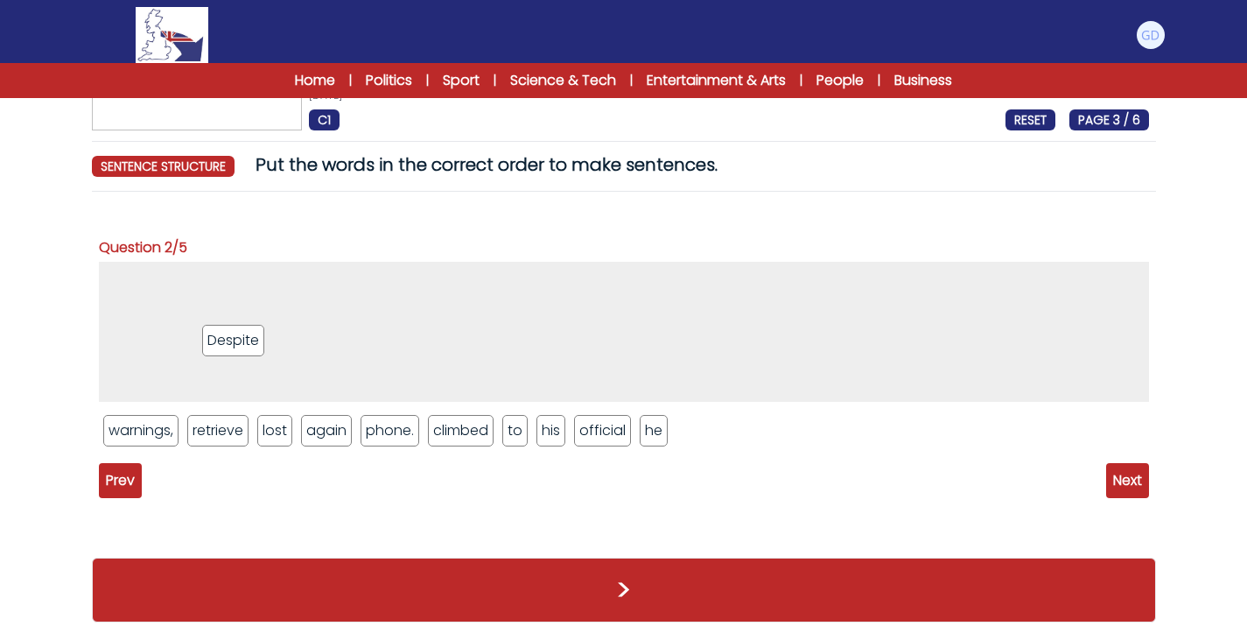
drag, startPoint x: 463, startPoint y: 420, endPoint x: 232, endPoint y: 330, distance: 248.0
click at [316, 367] on ul "Despite" at bounding box center [624, 332] width 1050 height 140
drag, startPoint x: 612, startPoint y: 428, endPoint x: 459, endPoint y: 268, distance: 221.0
drag, startPoint x: 133, startPoint y: 429, endPoint x: 362, endPoint y: 286, distance: 270.1
drag, startPoint x: 515, startPoint y: 438, endPoint x: 430, endPoint y: 292, distance: 168.7
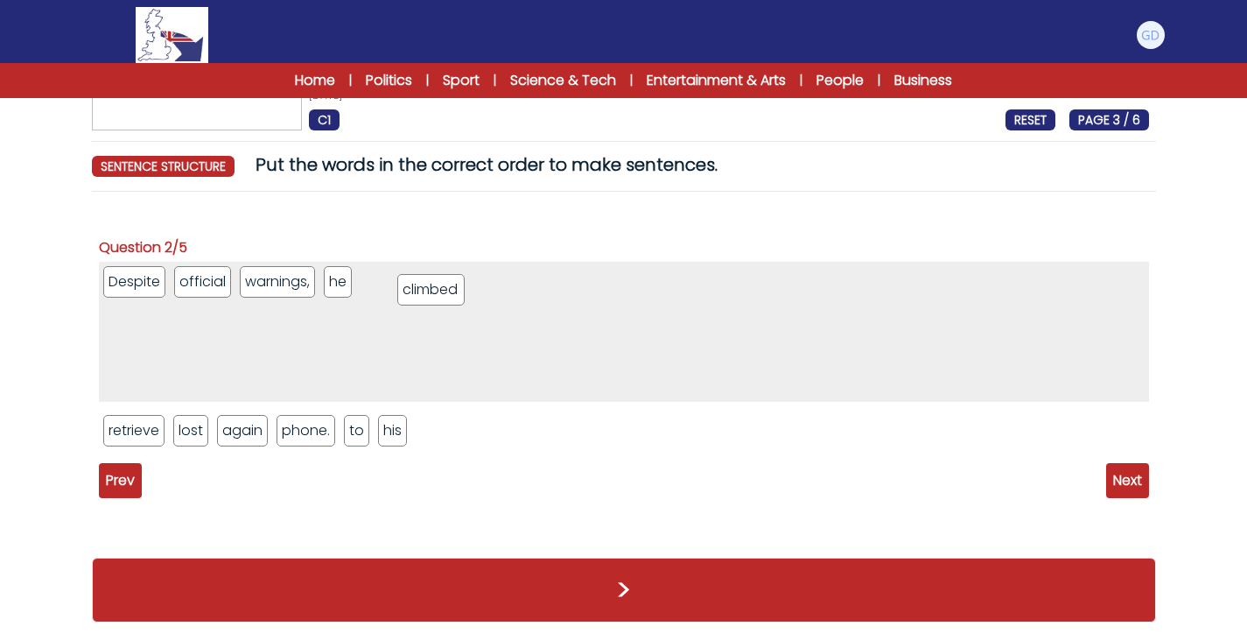
drag, startPoint x: 387, startPoint y: 439, endPoint x: 440, endPoint y: 299, distance: 149.9
drag, startPoint x: 242, startPoint y: 439, endPoint x: 560, endPoint y: 291, distance: 350.8
drag, startPoint x: 290, startPoint y: 439, endPoint x: 539, endPoint y: 311, distance: 280.7
drag, startPoint x: 120, startPoint y: 436, endPoint x: 582, endPoint y: 299, distance: 481.9
drag, startPoint x: 235, startPoint y: 431, endPoint x: 713, endPoint y: 279, distance: 502.4
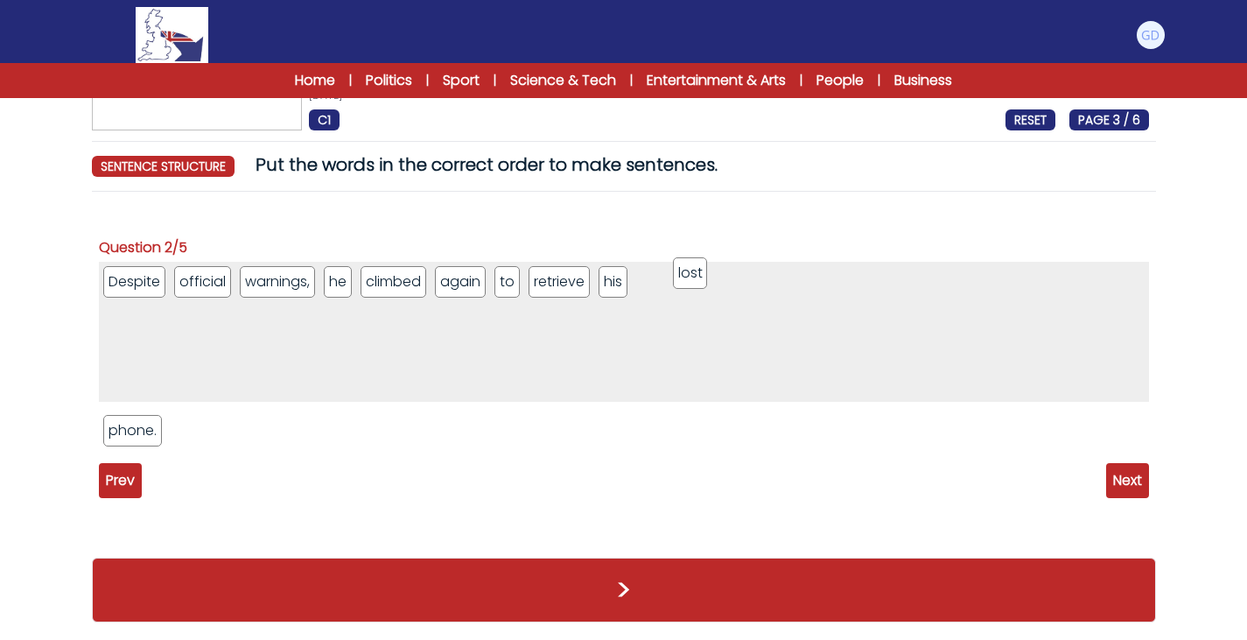
drag, startPoint x: 131, startPoint y: 431, endPoint x: 695, endPoint y: 283, distance: 582.9
drag, startPoint x: 126, startPoint y: 432, endPoint x: 761, endPoint y: 281, distance: 653.2
click at [1146, 486] on span "Next" at bounding box center [1127, 480] width 43 height 35
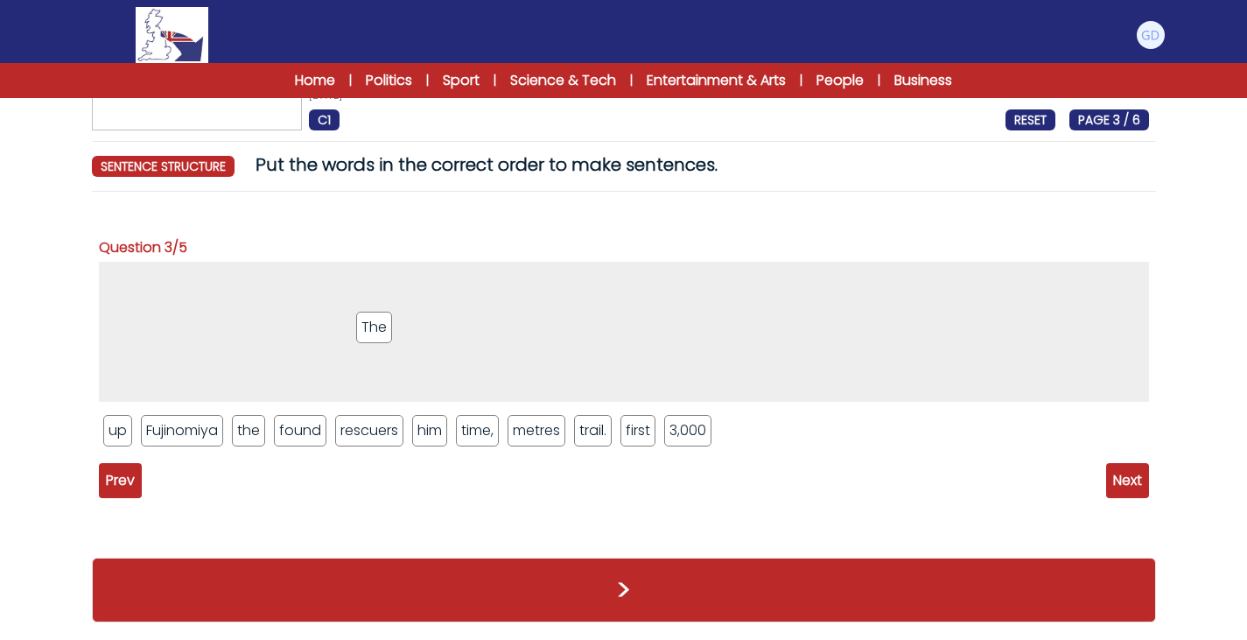
drag, startPoint x: 691, startPoint y: 441, endPoint x: 373, endPoint y: 335, distance: 335.7
drag, startPoint x: 378, startPoint y: 439, endPoint x: 233, endPoint y: 286, distance: 211.1
drag, startPoint x: 295, startPoint y: 408, endPoint x: 317, endPoint y: 270, distance: 140.0
drag, startPoint x: 306, startPoint y: 432, endPoint x: 388, endPoint y: 312, distance: 145.6
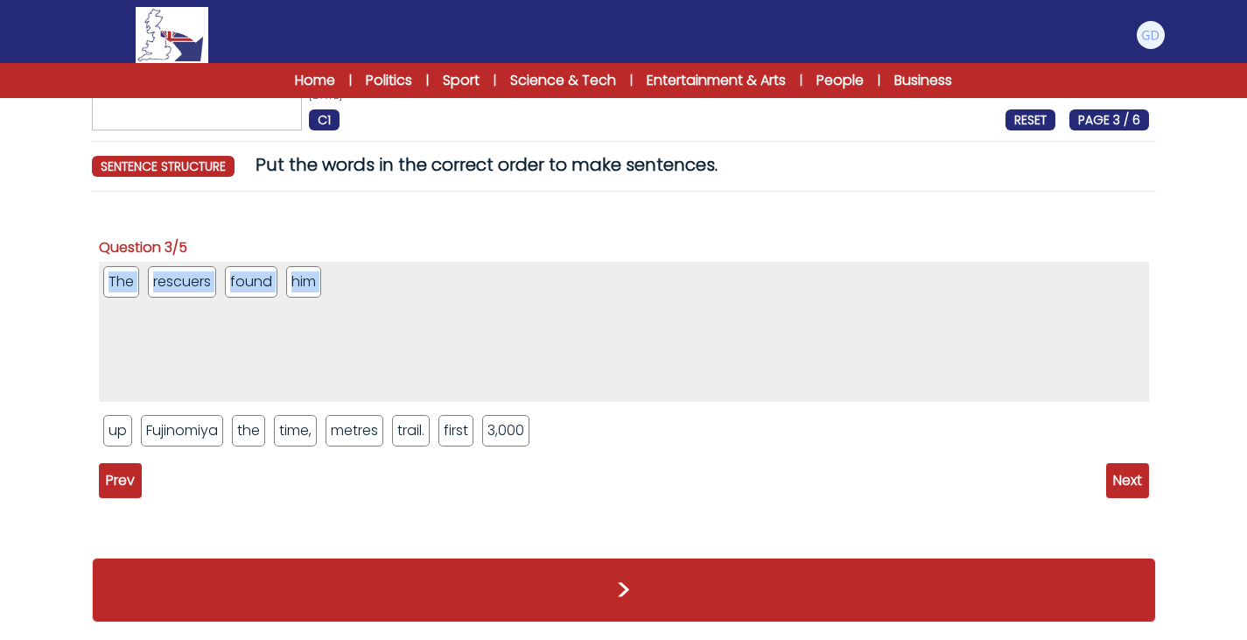
drag, startPoint x: 588, startPoint y: 440, endPoint x: 199, endPoint y: 396, distance: 391.9
click at [199, 396] on div "The rescuers found him up Fujinomiya the time, metres trail. first 3,000" at bounding box center [624, 361] width 1050 height 198
click at [588, 431] on ul "up Fujinomiya the time, metres trail. first 3,000" at bounding box center [624, 430] width 1050 height 40
drag, startPoint x: 245, startPoint y: 437, endPoint x: 361, endPoint y: 282, distance: 193.2
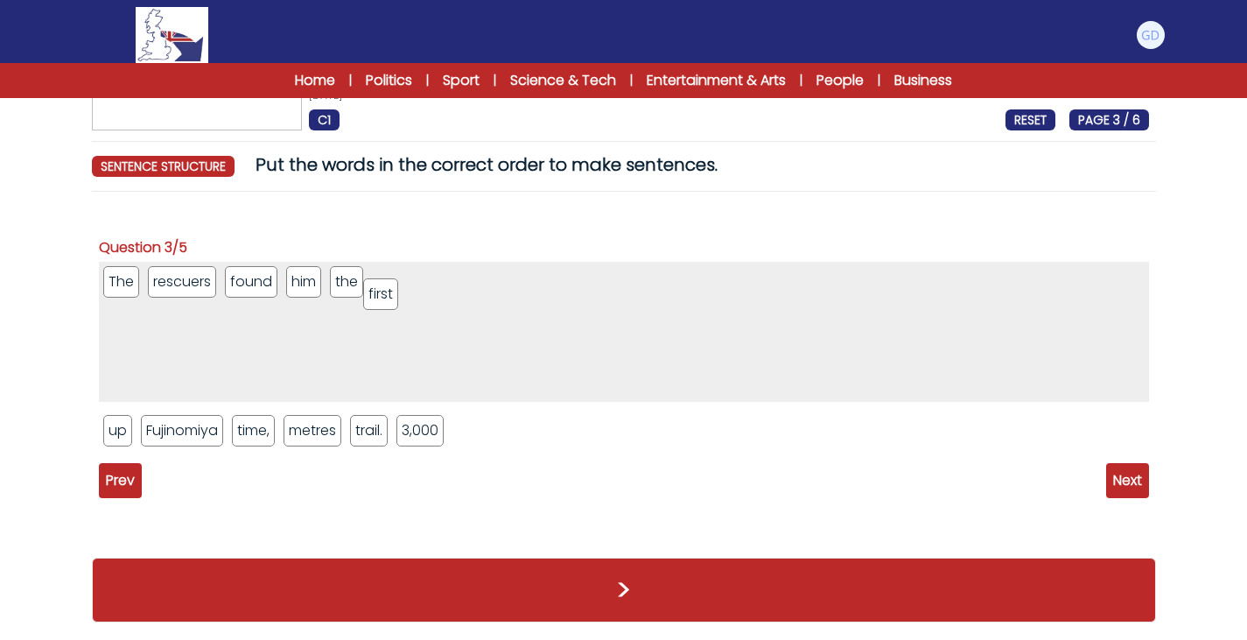
drag, startPoint x: 415, startPoint y: 428, endPoint x: 375, endPoint y: 292, distance: 141.5
drag, startPoint x: 249, startPoint y: 433, endPoint x: 489, endPoint y: 278, distance: 285.5
drag, startPoint x: 379, startPoint y: 431, endPoint x: 550, endPoint y: 283, distance: 225.8
drag, startPoint x: 266, startPoint y: 431, endPoint x: 621, endPoint y: 275, distance: 387.2
drag, startPoint x: 125, startPoint y: 440, endPoint x: 667, endPoint y: 279, distance: 565.2
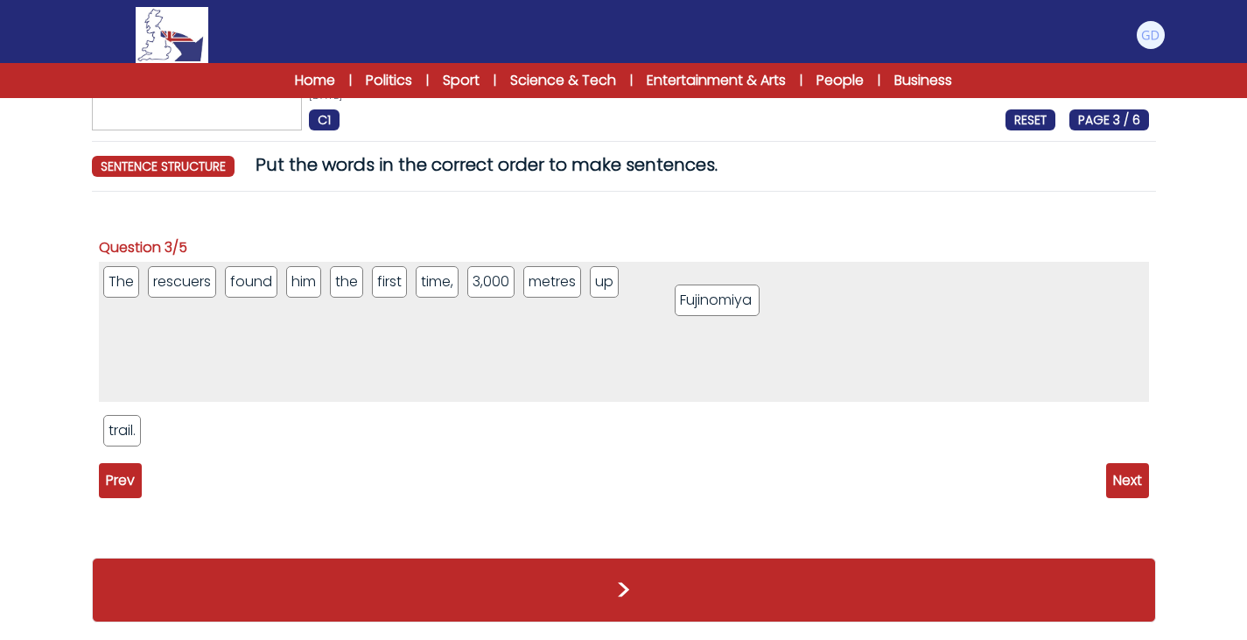
drag, startPoint x: 145, startPoint y: 443, endPoint x: 687, endPoint y: 296, distance: 561.4
drag, startPoint x: 123, startPoint y: 431, endPoint x: 818, endPoint y: 282, distance: 711.7
drag, startPoint x: 801, startPoint y: 291, endPoint x: 94, endPoint y: 288, distance: 707.2
click at [94, 288] on div "Question 1/5 A 27-year-old man had to be rescued twice after climbing Mount Fuj…" at bounding box center [624, 373] width 1064 height 334
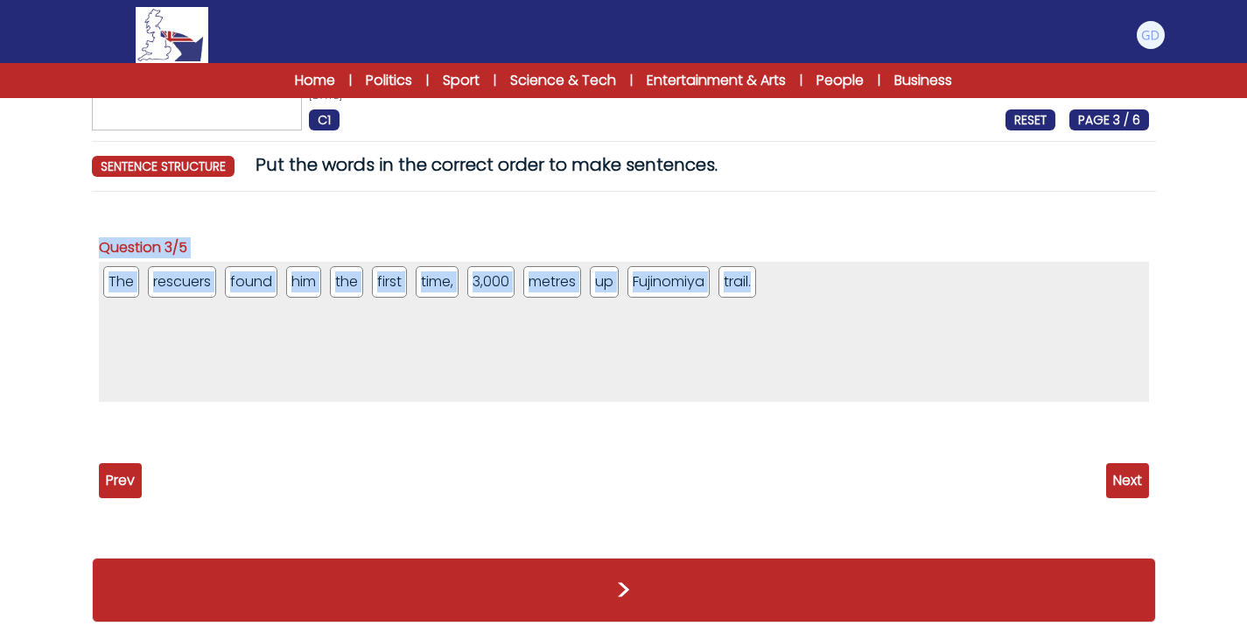
drag, startPoint x: 79, startPoint y: 286, endPoint x: 762, endPoint y: 283, distance: 683.5
click at [762, 283] on div "Mount Fuji: A climber is rescued twice in four days 25th June 2025 C1 RESET PAG…" at bounding box center [624, 322] width 1120 height 636
copy div "A 27-year-old man had to be rescued twice after climbing Mount Fuji out of seas…"
click at [808, 441] on ul "3 / 5" at bounding box center [624, 430] width 1050 height 40
click at [586, 263] on ul "The rescuers found him the first time, 3,000 metres up Fujinomiya trail." at bounding box center [624, 332] width 1050 height 140
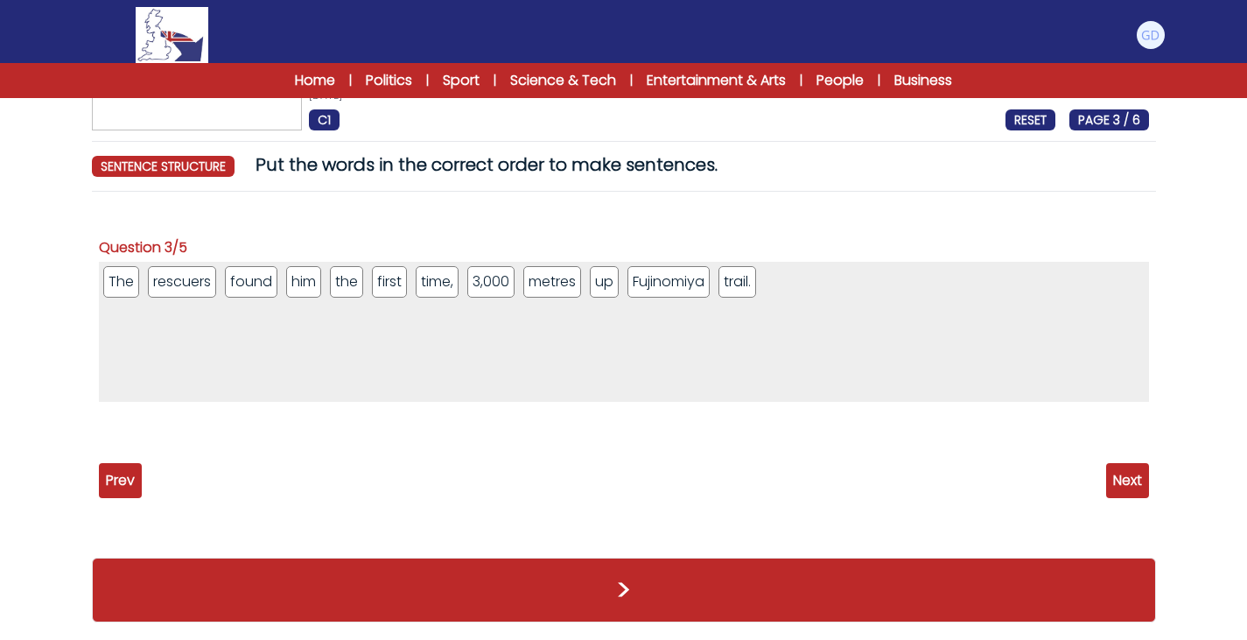
click at [1120, 473] on span "Next" at bounding box center [1127, 480] width 43 height 35
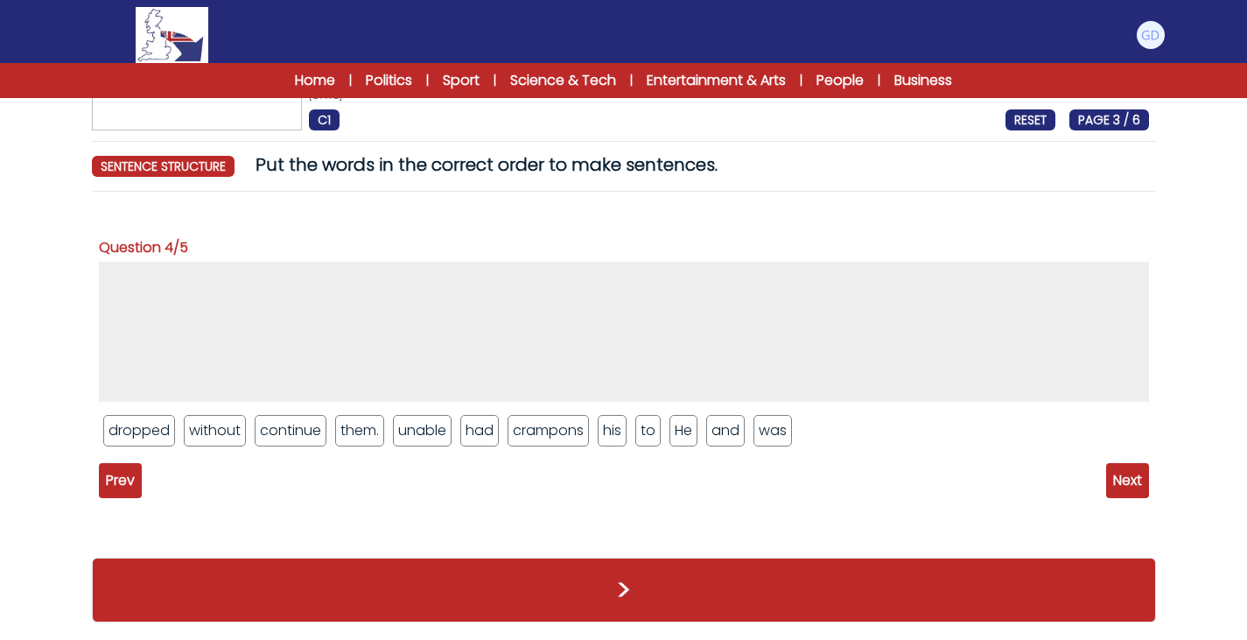
click at [670, 440] on li "He" at bounding box center [684, 431] width 28 height 32
drag, startPoint x: 682, startPoint y: 438, endPoint x: 320, endPoint y: 304, distance: 385.8
drag, startPoint x: 142, startPoint y: 430, endPoint x: 263, endPoint y: 298, distance: 179.0
drag, startPoint x: 531, startPoint y: 438, endPoint x: 400, endPoint y: 288, distance: 199.1
drag, startPoint x: 487, startPoint y: 437, endPoint x: 441, endPoint y: 292, distance: 151.4
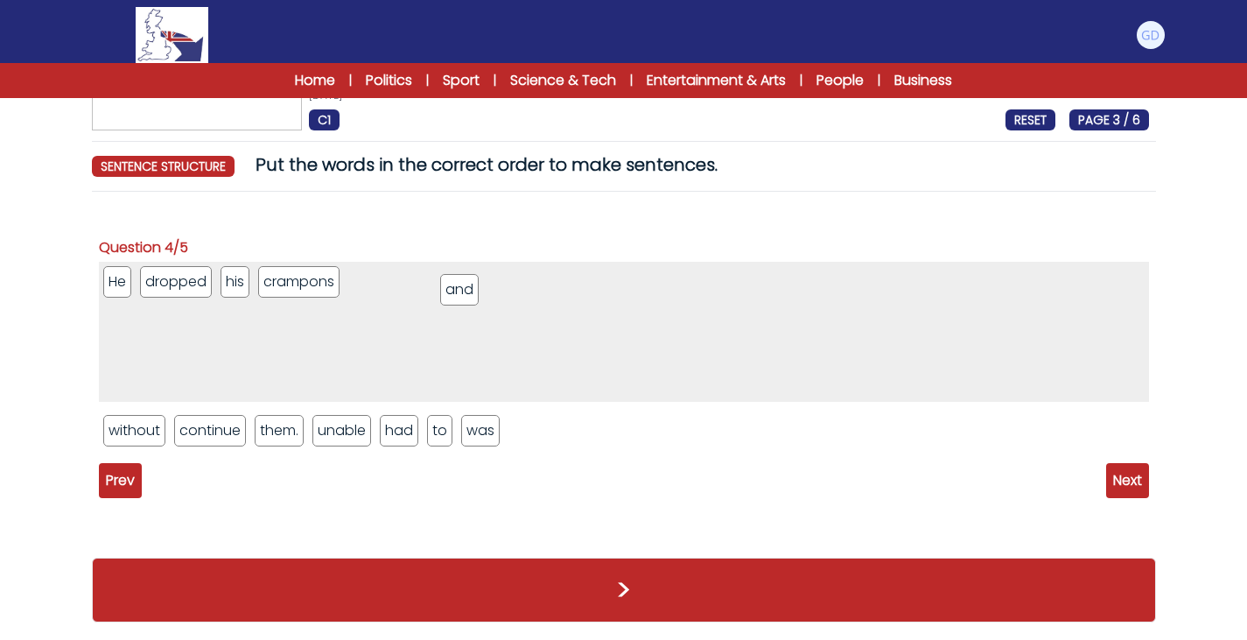
drag, startPoint x: 487, startPoint y: 442, endPoint x: 459, endPoint y: 270, distance: 174.7
drag, startPoint x: 487, startPoint y: 433, endPoint x: 435, endPoint y: 308, distance: 135.4
drag, startPoint x: 409, startPoint y: 435, endPoint x: 139, endPoint y: 287, distance: 307.5
drag, startPoint x: 398, startPoint y: 438, endPoint x: 188, endPoint y: 282, distance: 262.0
drag, startPoint x: 357, startPoint y: 432, endPoint x: 603, endPoint y: 284, distance: 287.4
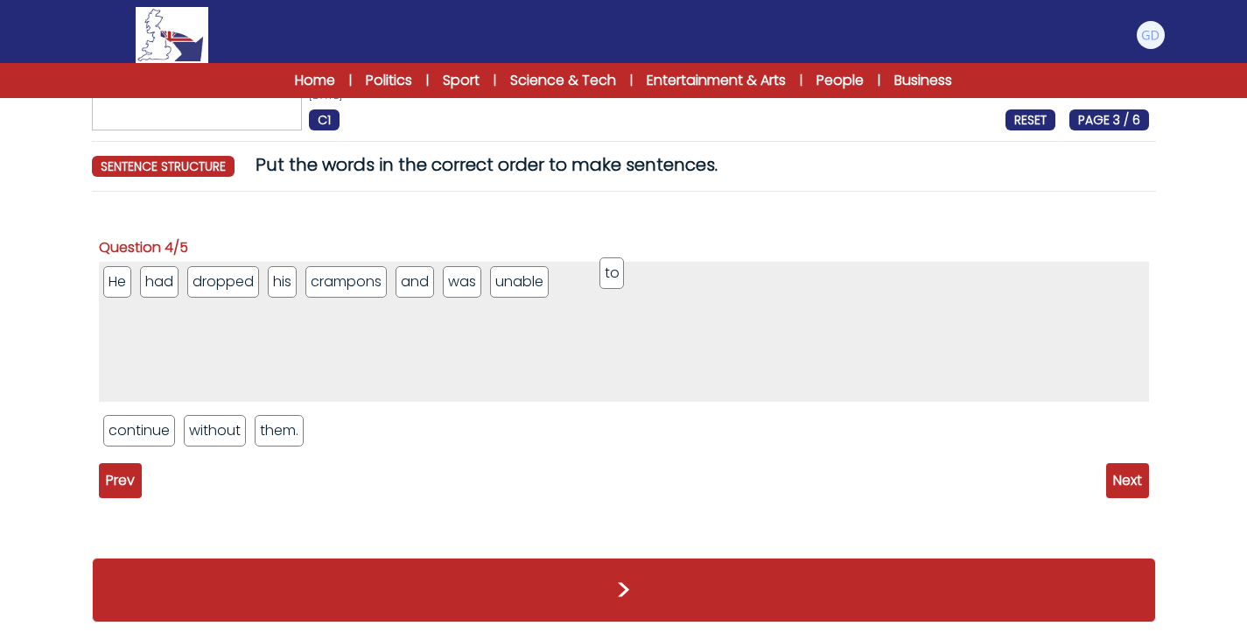
drag, startPoint x: 201, startPoint y: 284, endPoint x: 612, endPoint y: 277, distance: 410.5
drag, startPoint x: 146, startPoint y: 425, endPoint x: 744, endPoint y: 295, distance: 611.8
drag, startPoint x: 140, startPoint y: 442, endPoint x: 821, endPoint y: 315, distance: 692.6
drag, startPoint x: 374, startPoint y: 439, endPoint x: 867, endPoint y: 290, distance: 515.8
click at [1137, 478] on span "Next" at bounding box center [1127, 480] width 43 height 35
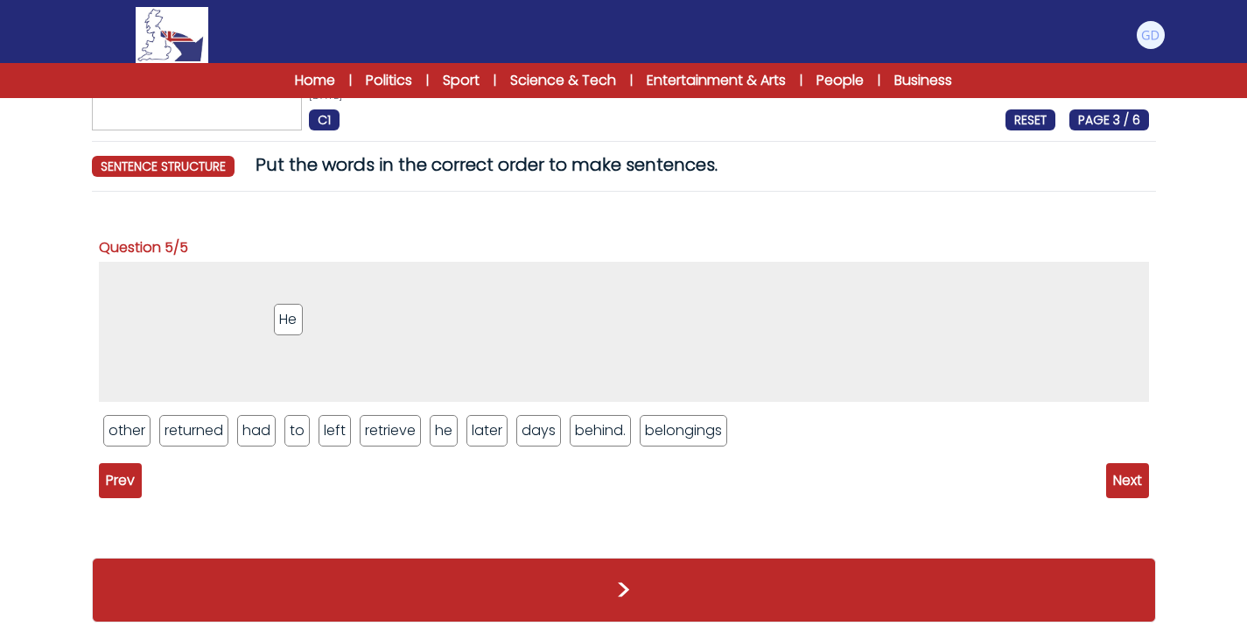
drag, startPoint x: 376, startPoint y: 436, endPoint x: 290, endPoint y: 326, distance: 140.2
drag, startPoint x: 256, startPoint y: 436, endPoint x: 205, endPoint y: 287, distance: 157.2
drag, startPoint x: 217, startPoint y: 424, endPoint x: 312, endPoint y: 250, distance: 198.2
drag, startPoint x: 170, startPoint y: 435, endPoint x: 385, endPoint y: 298, distance: 255.4
drag, startPoint x: 234, startPoint y: 437, endPoint x: 419, endPoint y: 282, distance: 241.7
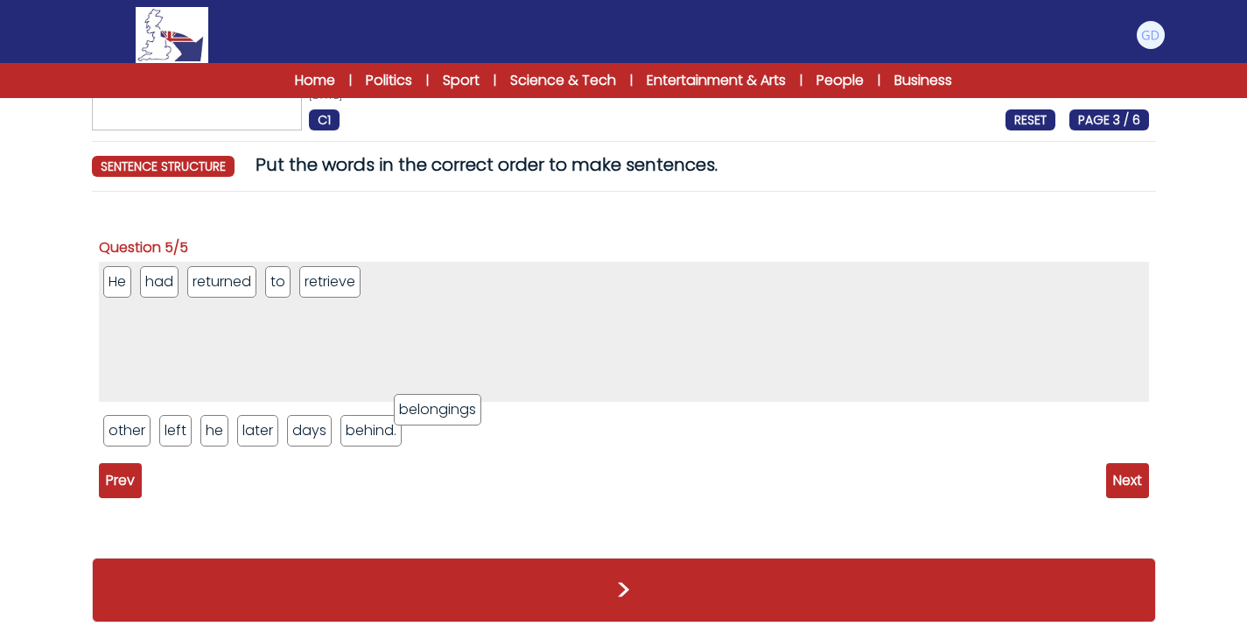
drag, startPoint x: 447, startPoint y: 440, endPoint x: 431, endPoint y: 420, distance: 26.1
drag, startPoint x: 261, startPoint y: 424, endPoint x: 500, endPoint y: 431, distance: 239.0
drag, startPoint x: 431, startPoint y: 319, endPoint x: 494, endPoint y: 484, distance: 177.3
drag, startPoint x: 131, startPoint y: 435, endPoint x: 425, endPoint y: 290, distance: 328.0
drag, startPoint x: 401, startPoint y: 430, endPoint x: 501, endPoint y: 284, distance: 177.0
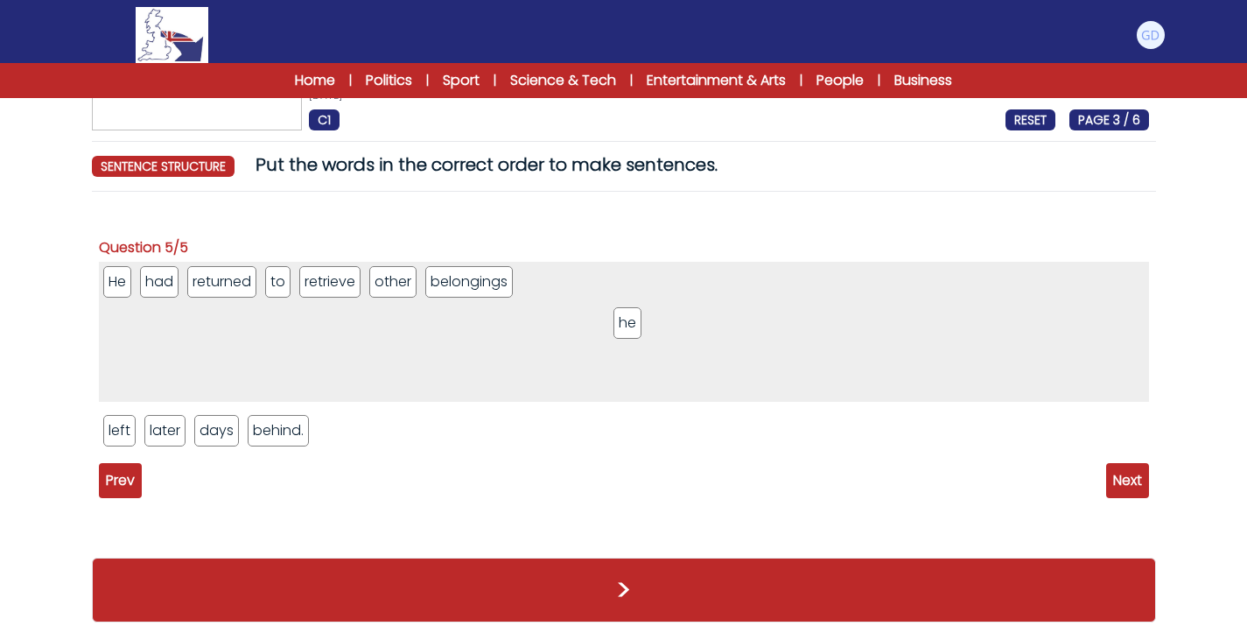
drag, startPoint x: 263, startPoint y: 435, endPoint x: 628, endPoint y: 318, distance: 383.3
drag, startPoint x: 162, startPoint y: 429, endPoint x: 159, endPoint y: 281, distance: 147.9
drag, startPoint x: 127, startPoint y: 443, endPoint x: 695, endPoint y: 292, distance: 587.6
drag, startPoint x: 131, startPoint y: 437, endPoint x: 697, endPoint y: 278, distance: 587.2
drag, startPoint x: 115, startPoint y: 426, endPoint x: 809, endPoint y: 293, distance: 706.7
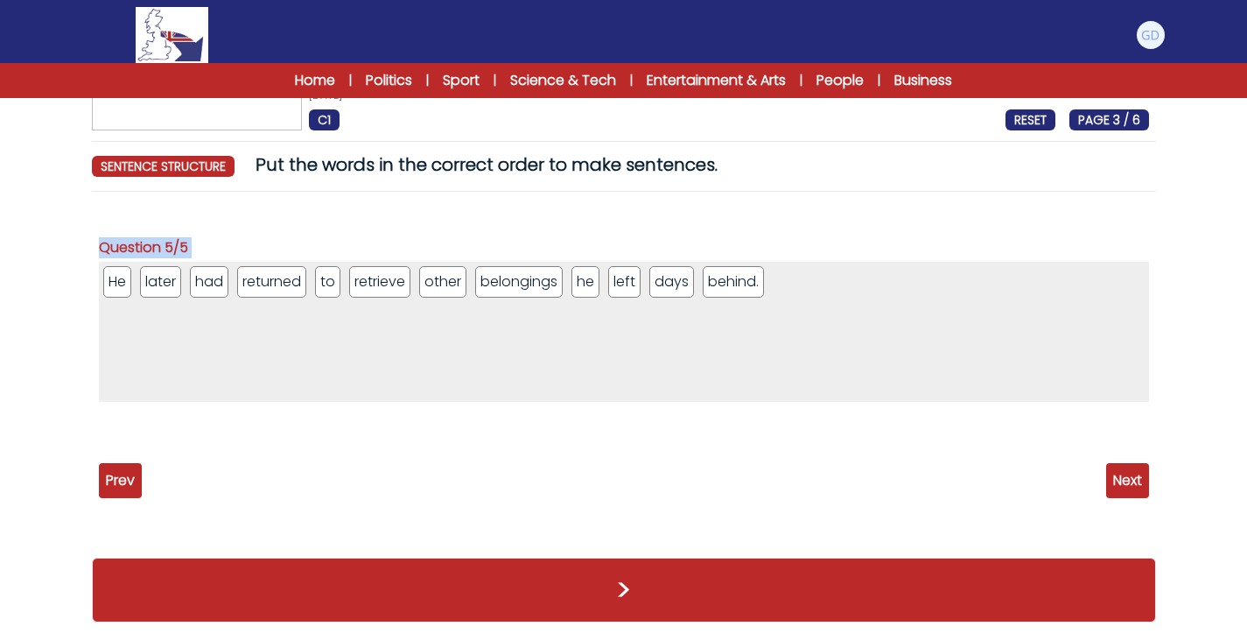
drag, startPoint x: 51, startPoint y: 290, endPoint x: 440, endPoint y: 304, distance: 389.7
click at [440, 304] on form "Mount Fuji: A climber is rescued twice in four days 25th June 2025 C1 RESET PAG…" at bounding box center [623, 296] width 1247 height 685
click at [155, 341] on ul "He later had returned to retrieve other belongings he left days behind." at bounding box center [624, 332] width 1050 height 140
drag, startPoint x: 103, startPoint y: 300, endPoint x: 120, endPoint y: 279, distance: 26.8
click at [120, 279] on ul "He later had returned to retrieve other belongings he left days behind." at bounding box center [624, 332] width 1050 height 140
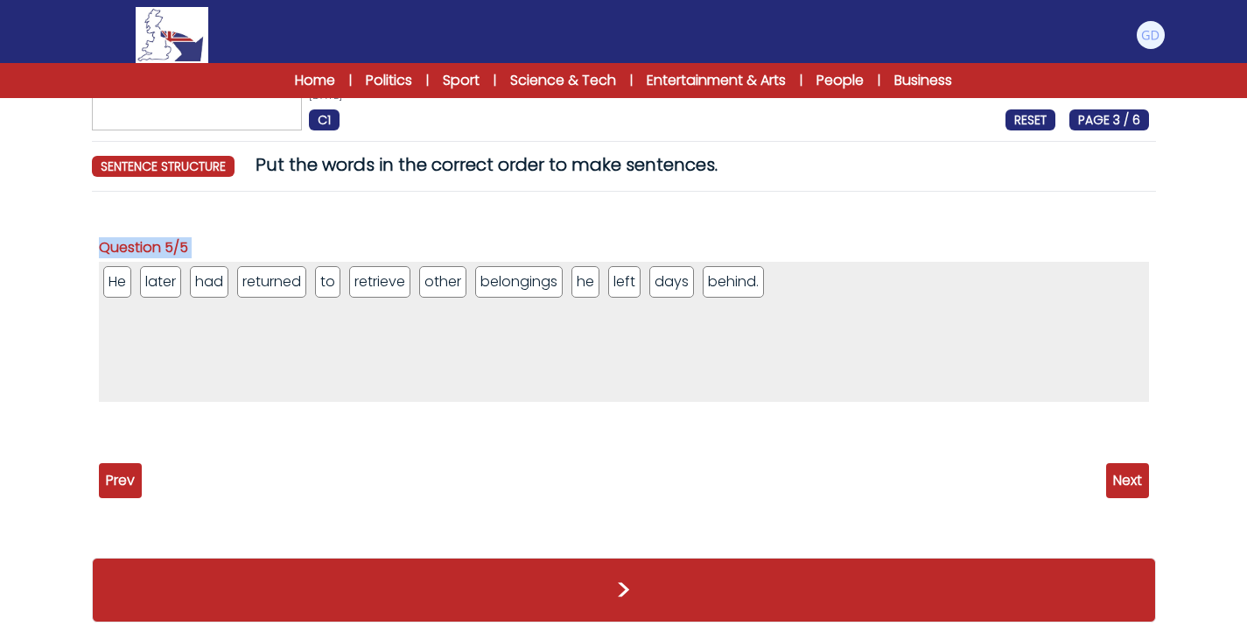
drag, startPoint x: 49, startPoint y: 283, endPoint x: 770, endPoint y: 272, distance: 721.2
click at [770, 272] on form "Mount Fuji: A climber is rescued twice in four days 25th June 2025 C1 RESET PAG…" at bounding box center [623, 296] width 1247 height 685
click at [780, 281] on ul "He later had returned to retrieve other belongings he left days behind." at bounding box center [624, 332] width 1050 height 140
drag, startPoint x: 770, startPoint y: 272, endPoint x: 513, endPoint y: 284, distance: 257.6
click at [513, 284] on ul "He later had returned to retrieve other belongings he left days behind." at bounding box center [624, 332] width 1050 height 140
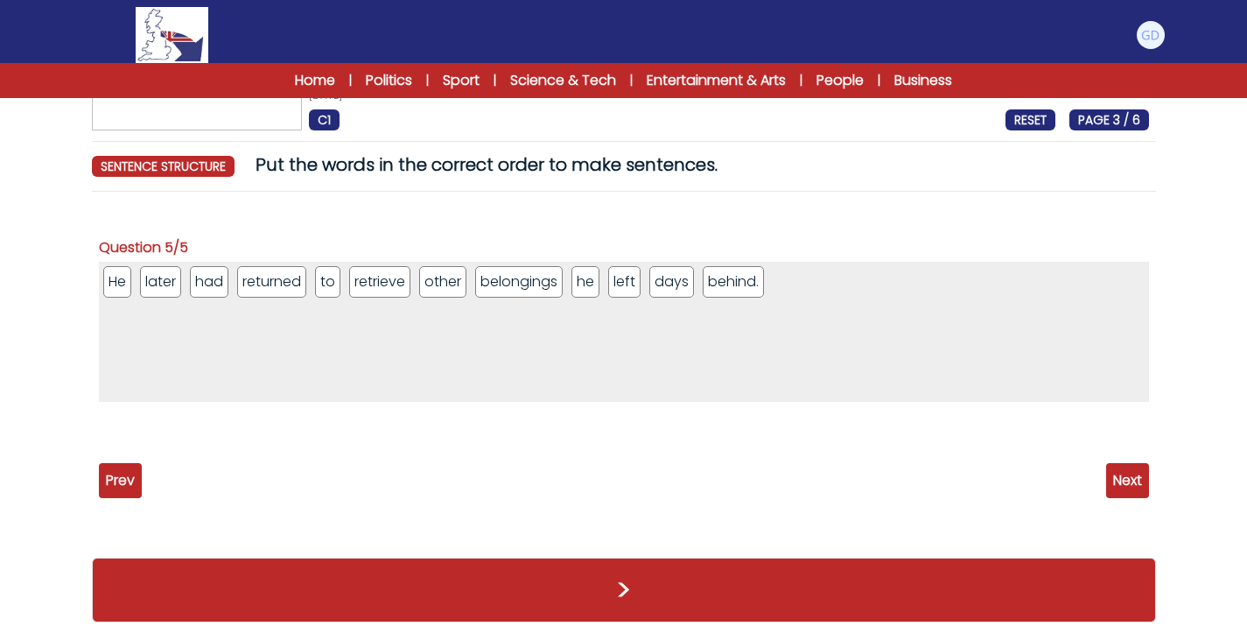
drag, startPoint x: 817, startPoint y: 289, endPoint x: 350, endPoint y: 257, distance: 467.5
click at [350, 257] on div "Question 5/5 He later had returned to retrieve other belongings he left days be…" at bounding box center [624, 341] width 1050 height 243
drag, startPoint x: 771, startPoint y: 278, endPoint x: 560, endPoint y: 275, distance: 211.0
click at [560, 275] on ul "He later had returned to retrieve other belongings he left days behind." at bounding box center [624, 332] width 1050 height 140
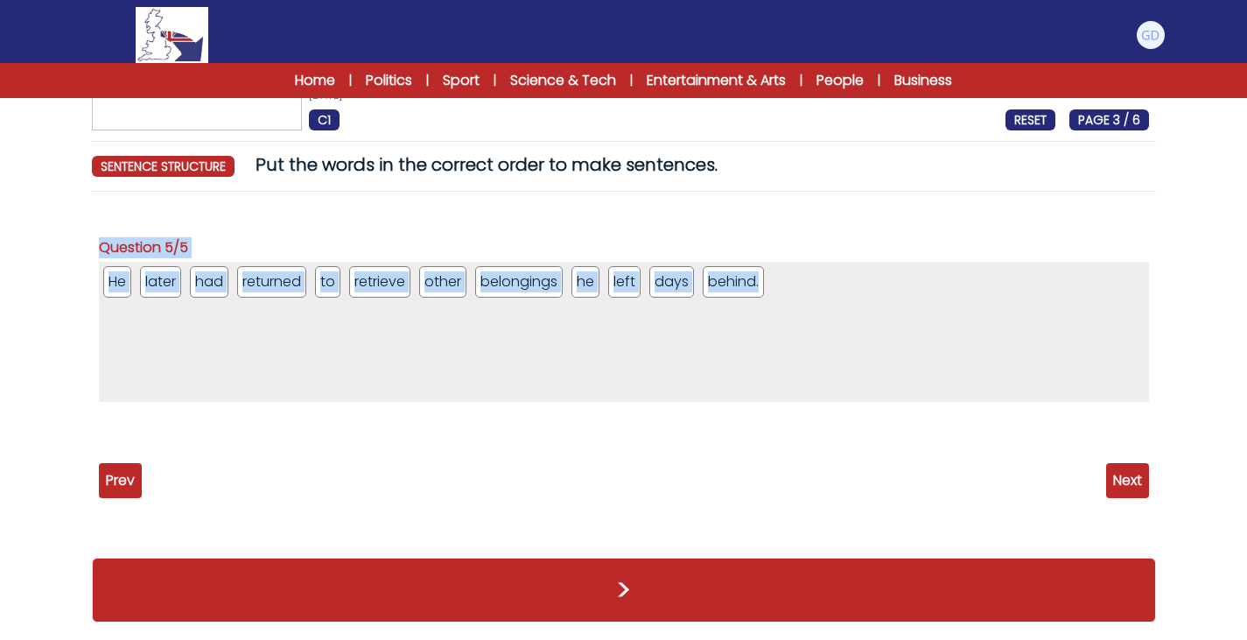
drag, startPoint x: 95, startPoint y: 274, endPoint x: 761, endPoint y: 278, distance: 666.9
click at [761, 278] on div "Question 2/5 Despite official warnings, he climbed again to retrieve his lost p…" at bounding box center [624, 373] width 1064 height 334
copy div "Despite official warnings, he climbed again to retrieve his lost phone. Questio…"
click at [229, 362] on ul "He later had returned to retrieve other belongings he left days behind." at bounding box center [624, 332] width 1050 height 140
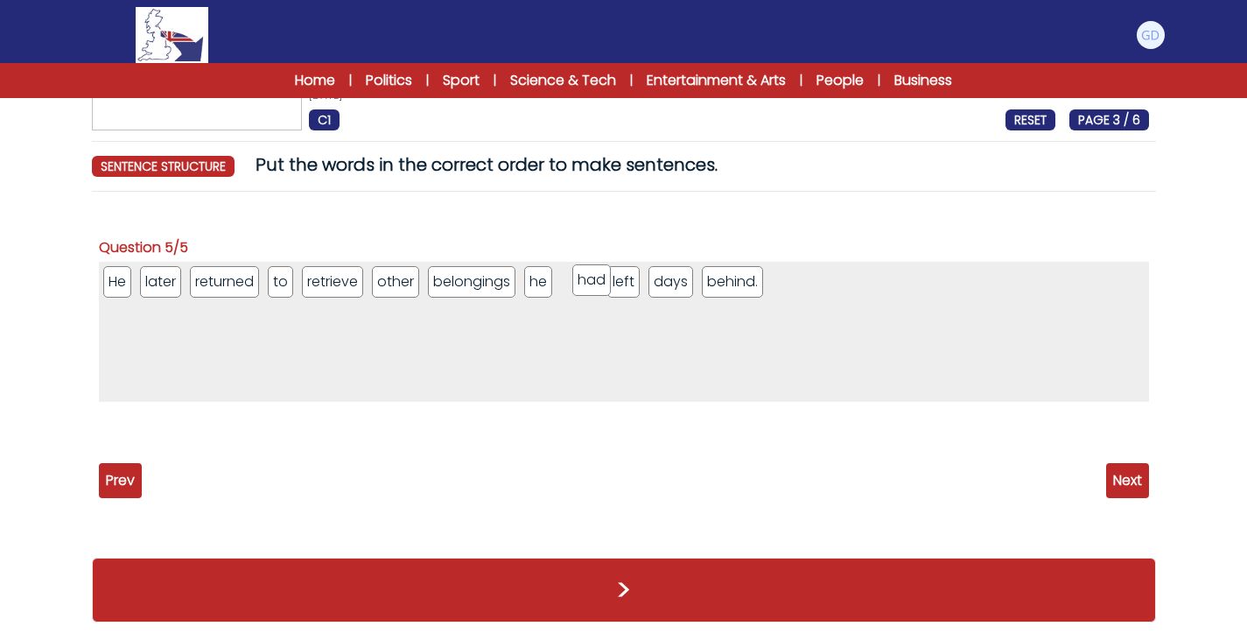
drag, startPoint x: 207, startPoint y: 285, endPoint x: 588, endPoint y: 285, distance: 381.6
drag, startPoint x: 80, startPoint y: 244, endPoint x: 775, endPoint y: 288, distance: 697.2
click at [775, 288] on div "Mount Fuji: A climber is rescued twice in four days 25th June 2025 C1 RESET PAG…" at bounding box center [624, 322] width 1120 height 636
click at [426, 389] on ul "He later returned to retrieve other belongings he had left days behind." at bounding box center [624, 332] width 1050 height 140
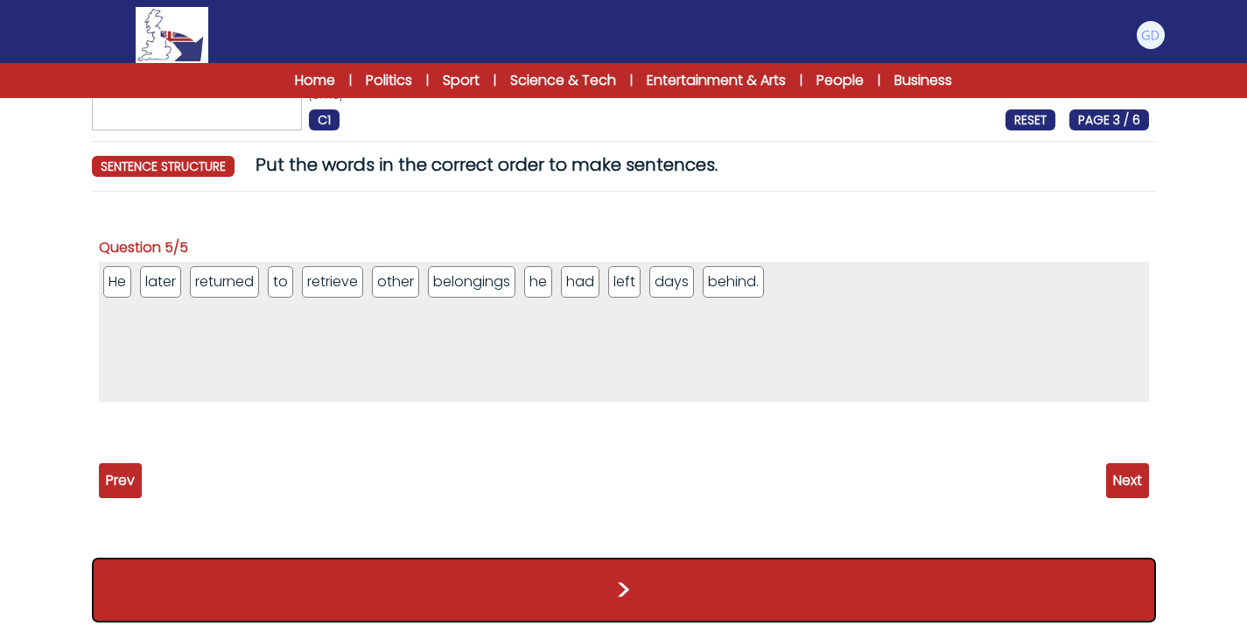
click at [416, 580] on button ">" at bounding box center [624, 590] width 1064 height 65
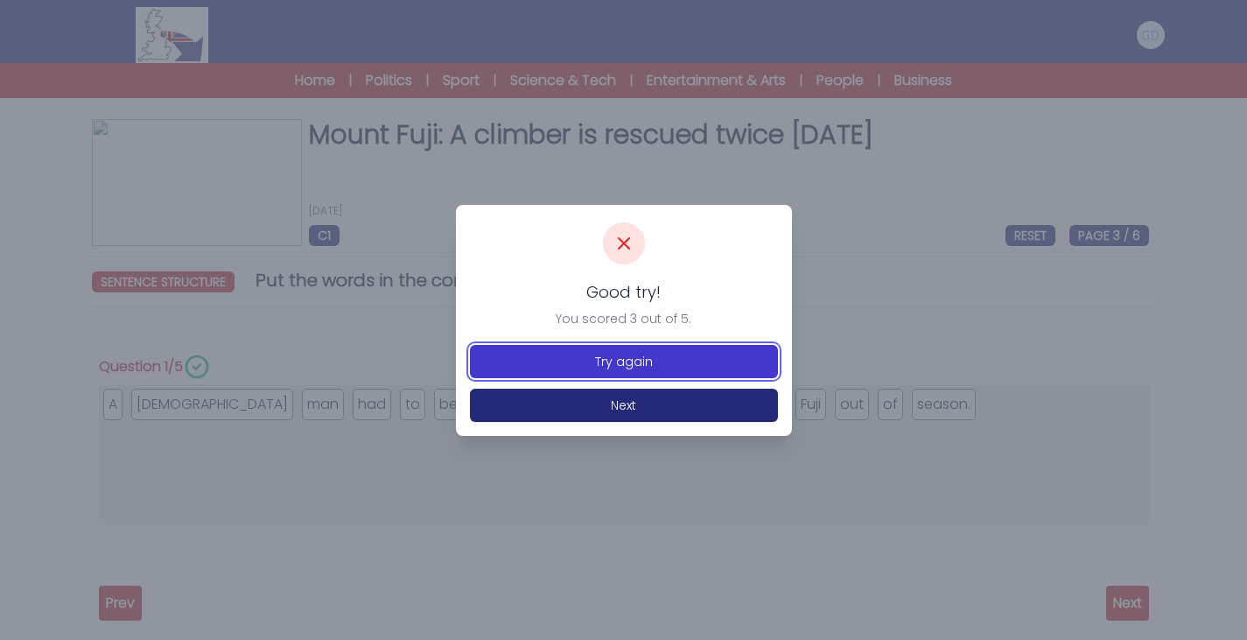
click at [691, 365] on button "Try again" at bounding box center [624, 361] width 308 height 33
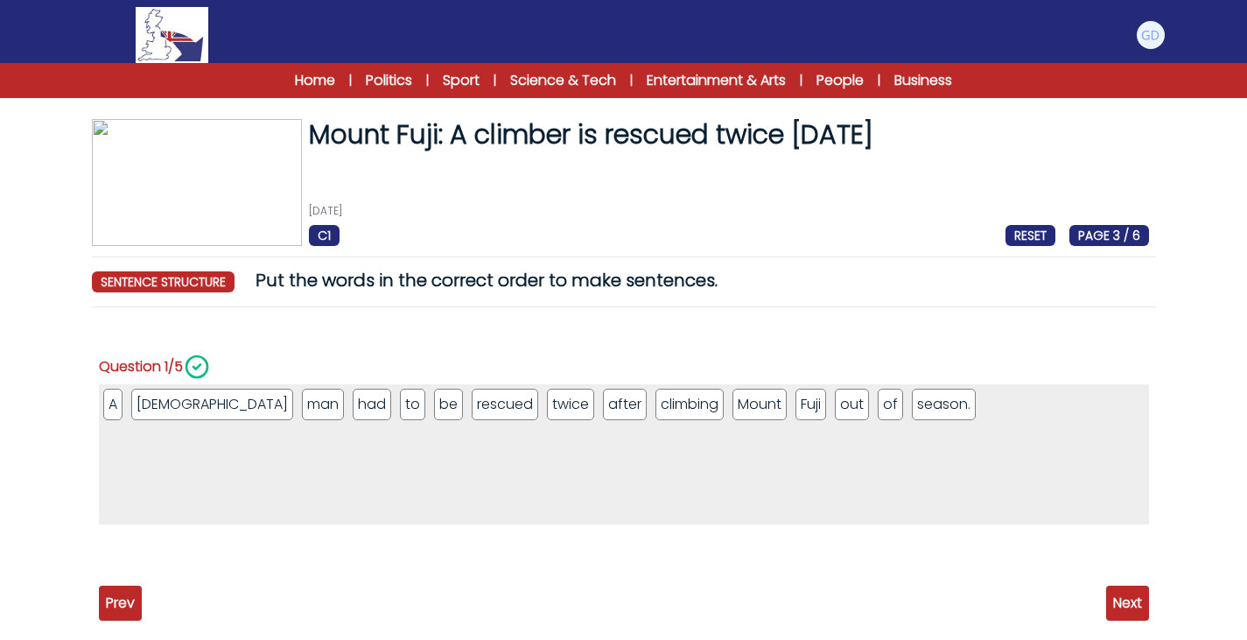
click at [1111, 596] on span "Next" at bounding box center [1127, 603] width 43 height 35
click at [1129, 599] on span "Next" at bounding box center [1127, 603] width 43 height 35
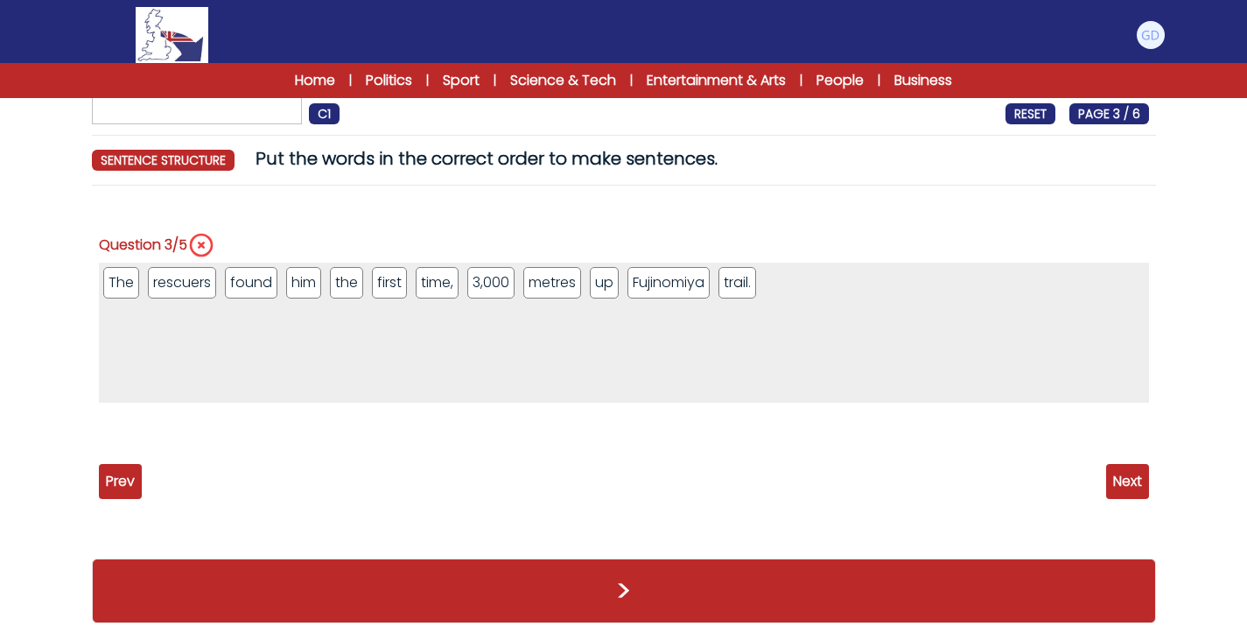
scroll to position [121, 0]
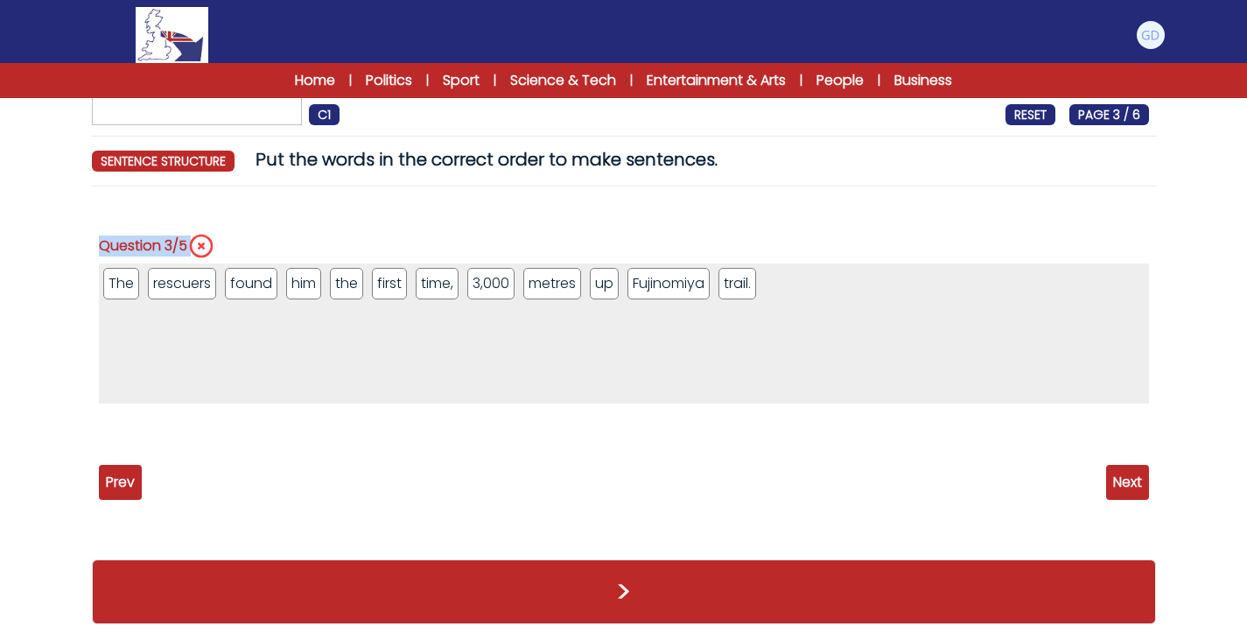
drag, startPoint x: 281, startPoint y: 297, endPoint x: 768, endPoint y: 288, distance: 486.7
click at [768, 288] on div "Mount Fuji: A climber is rescued twice [DATE] [DATE] C1 RESET PAGE 3 / 6 [GEOGR…" at bounding box center [624, 319] width 1120 height 643
click at [361, 220] on div "Question 3/5 The rescuers found him the first time, 3,000 metres up Fujinomiya …" at bounding box center [624, 339] width 1050 height 250
drag, startPoint x: 74, startPoint y: 237, endPoint x: 761, endPoint y: 276, distance: 688.1
click at [761, 276] on div "Mount Fuji: A climber is rescued twice in four days 25th June 2025 C1 RESET PAG…" at bounding box center [624, 319] width 1120 height 643
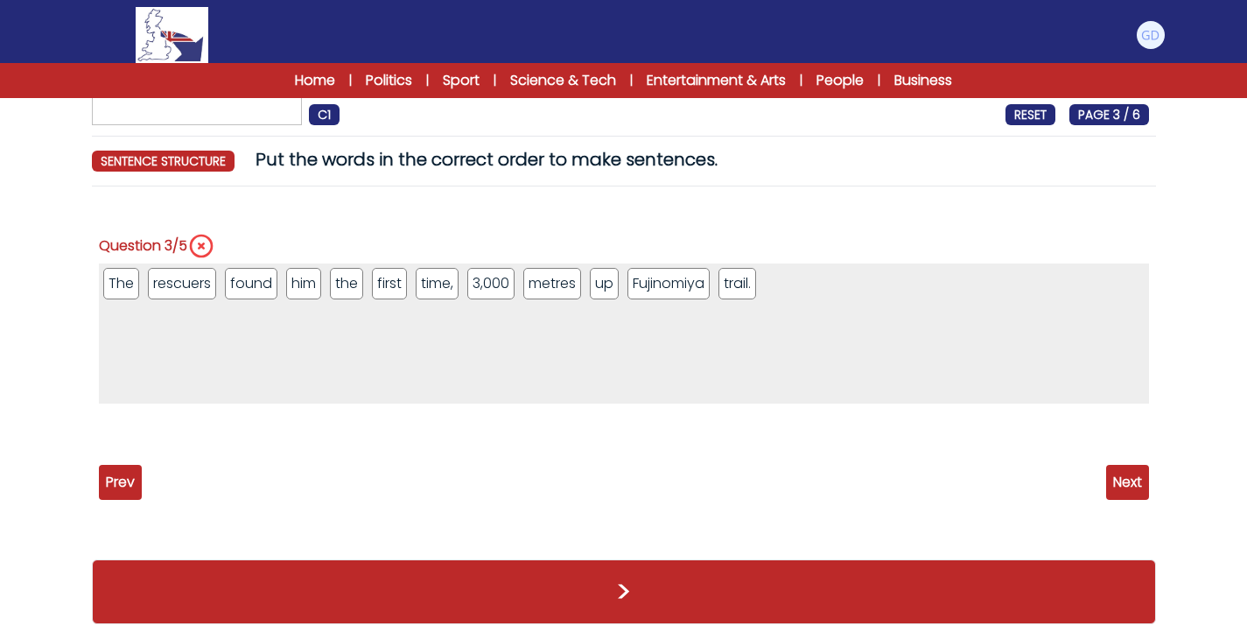
copy div "Question 1/5 A 27-year-old man had to be rescued twice after climbing Mount Fuj…"
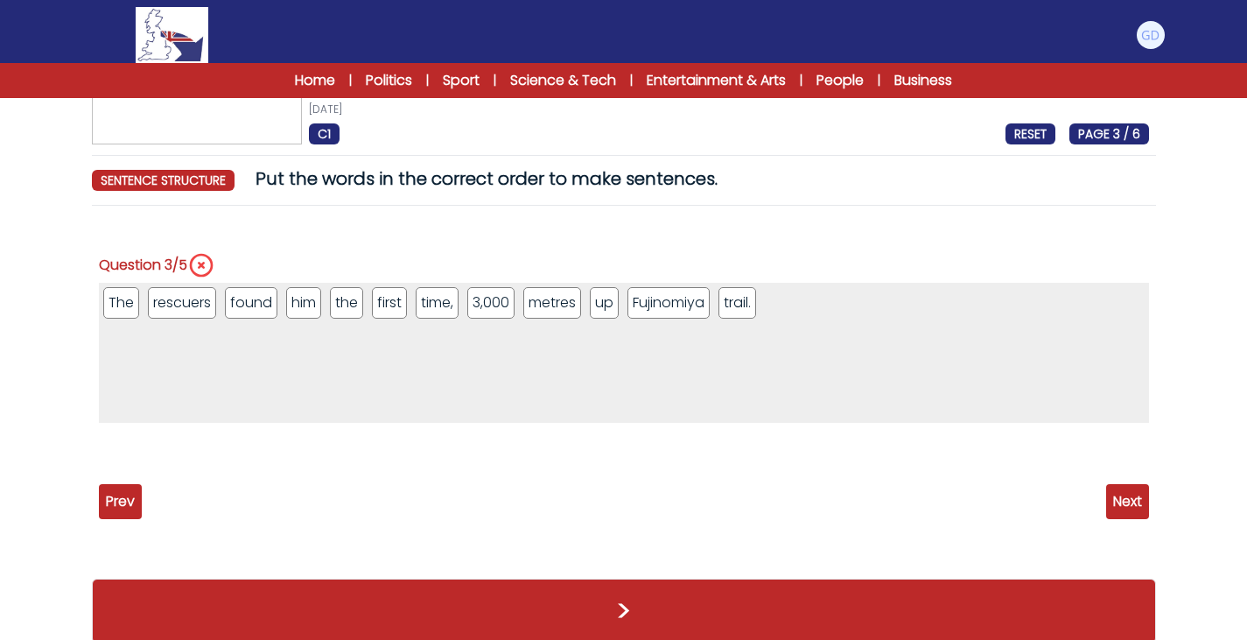
click at [271, 347] on ul "The rescuers found him the first time, 3,000 metres up Fujinomiya trail." at bounding box center [624, 353] width 1050 height 140
